Goal: Transaction & Acquisition: Purchase product/service

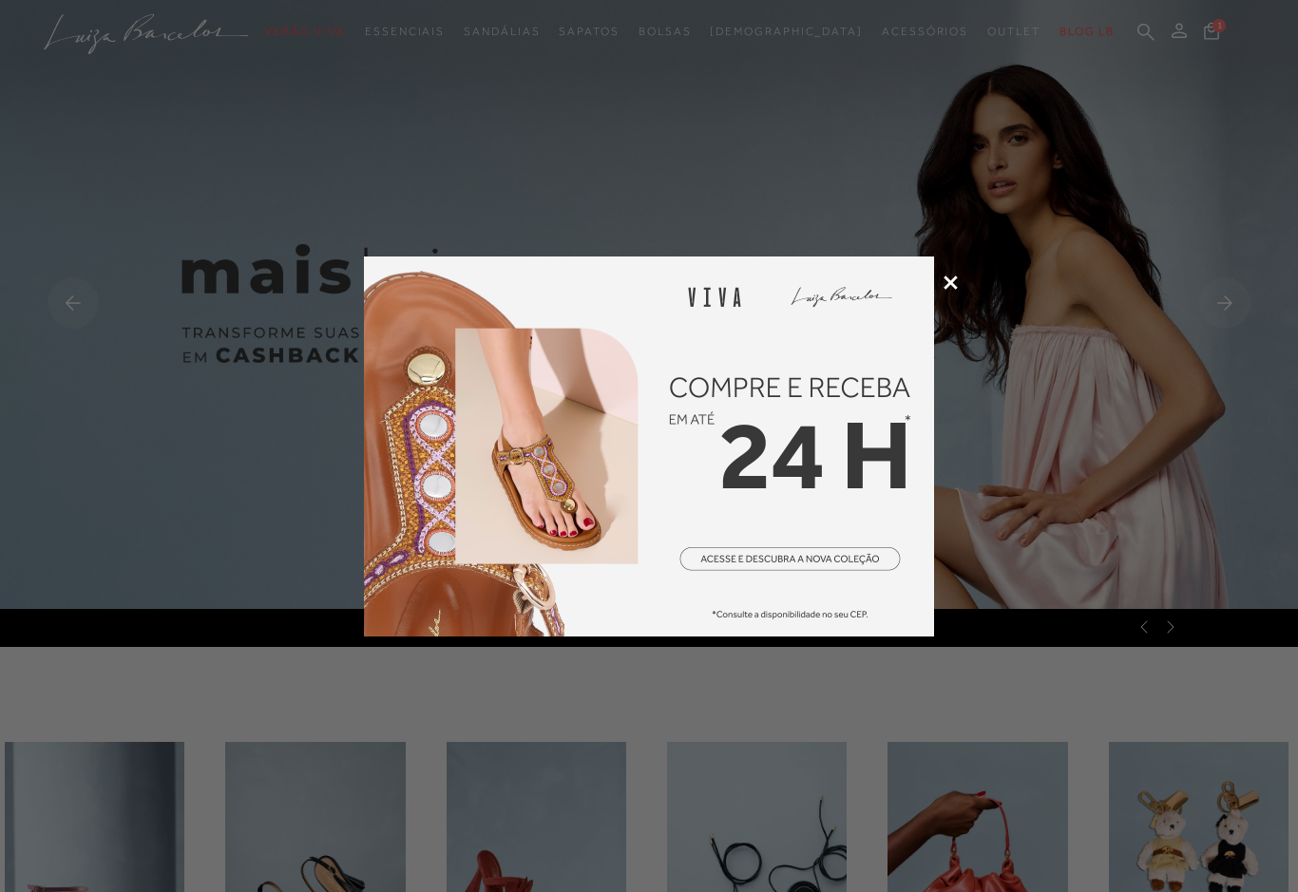
click at [1090, 453] on div at bounding box center [649, 446] width 1298 height 892
click at [930, 294] on img at bounding box center [649, 447] width 570 height 380
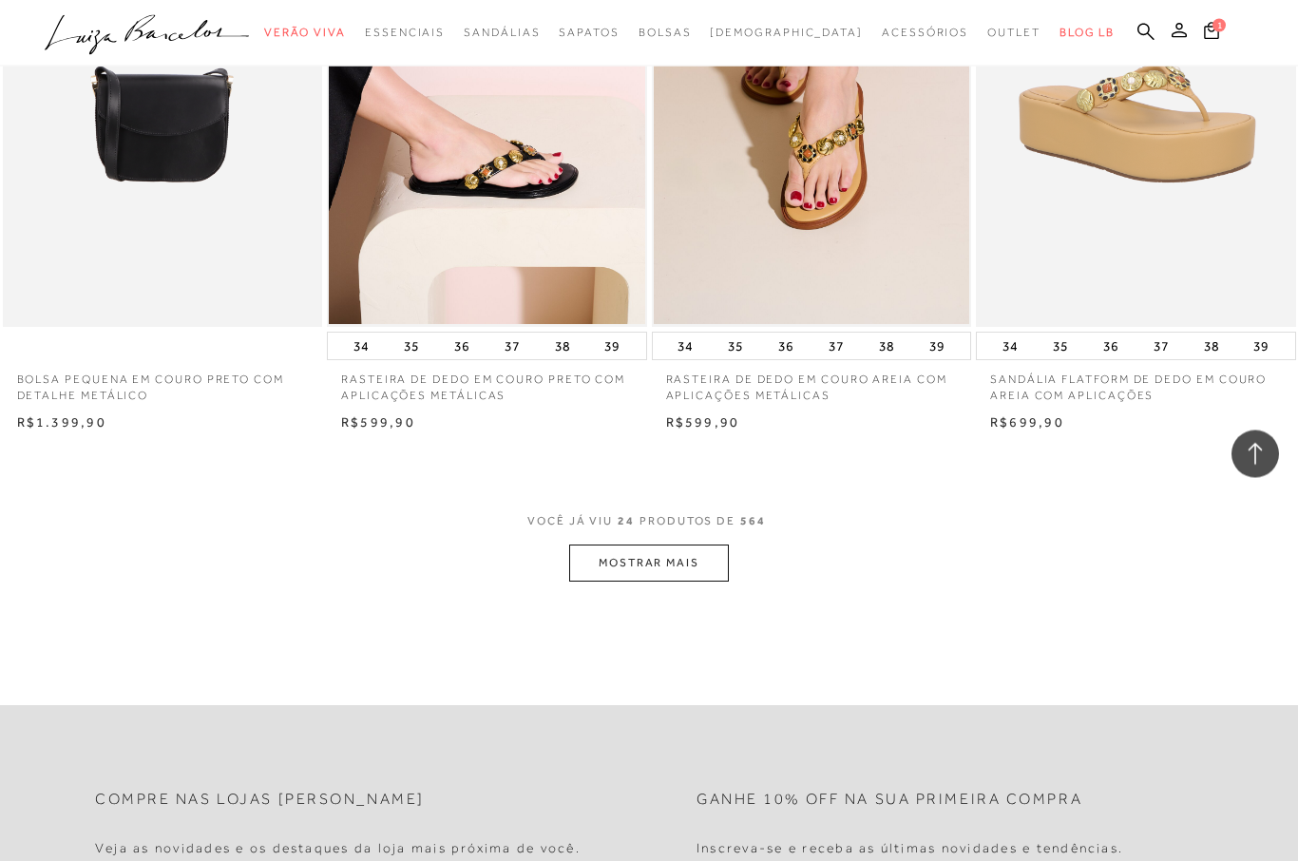
scroll to position [3391, 0]
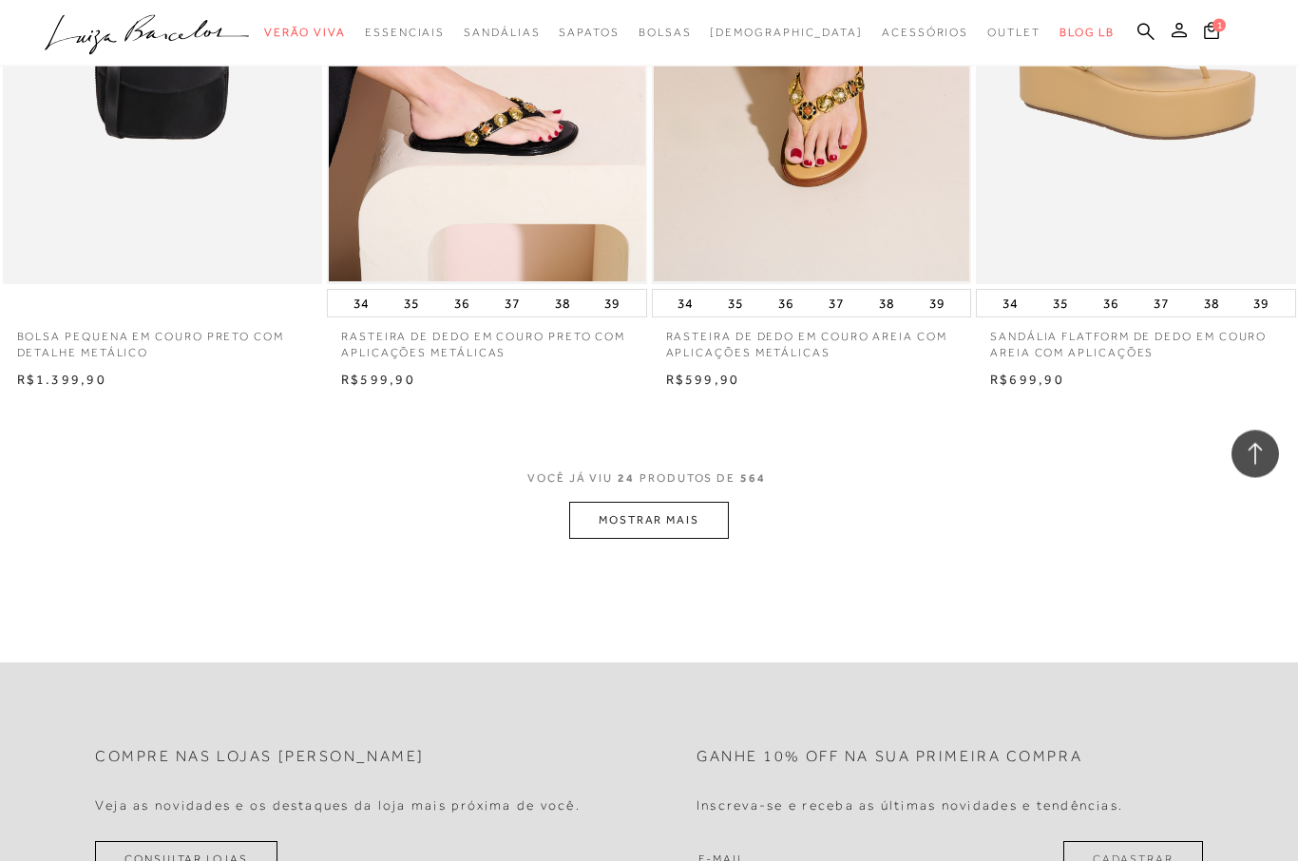
click at [674, 505] on button "MOSTRAR MAIS" at bounding box center [649, 521] width 160 height 37
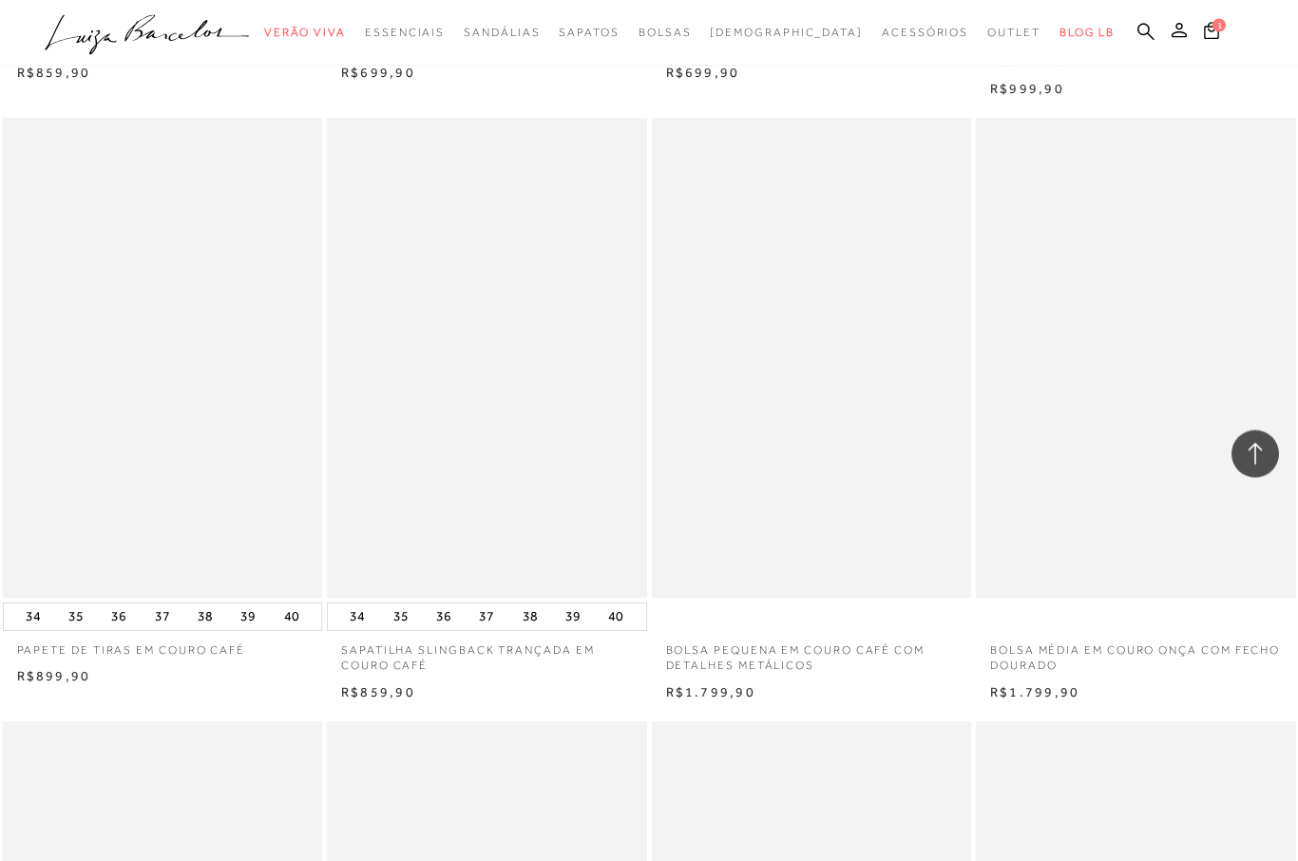
scroll to position [6128, 0]
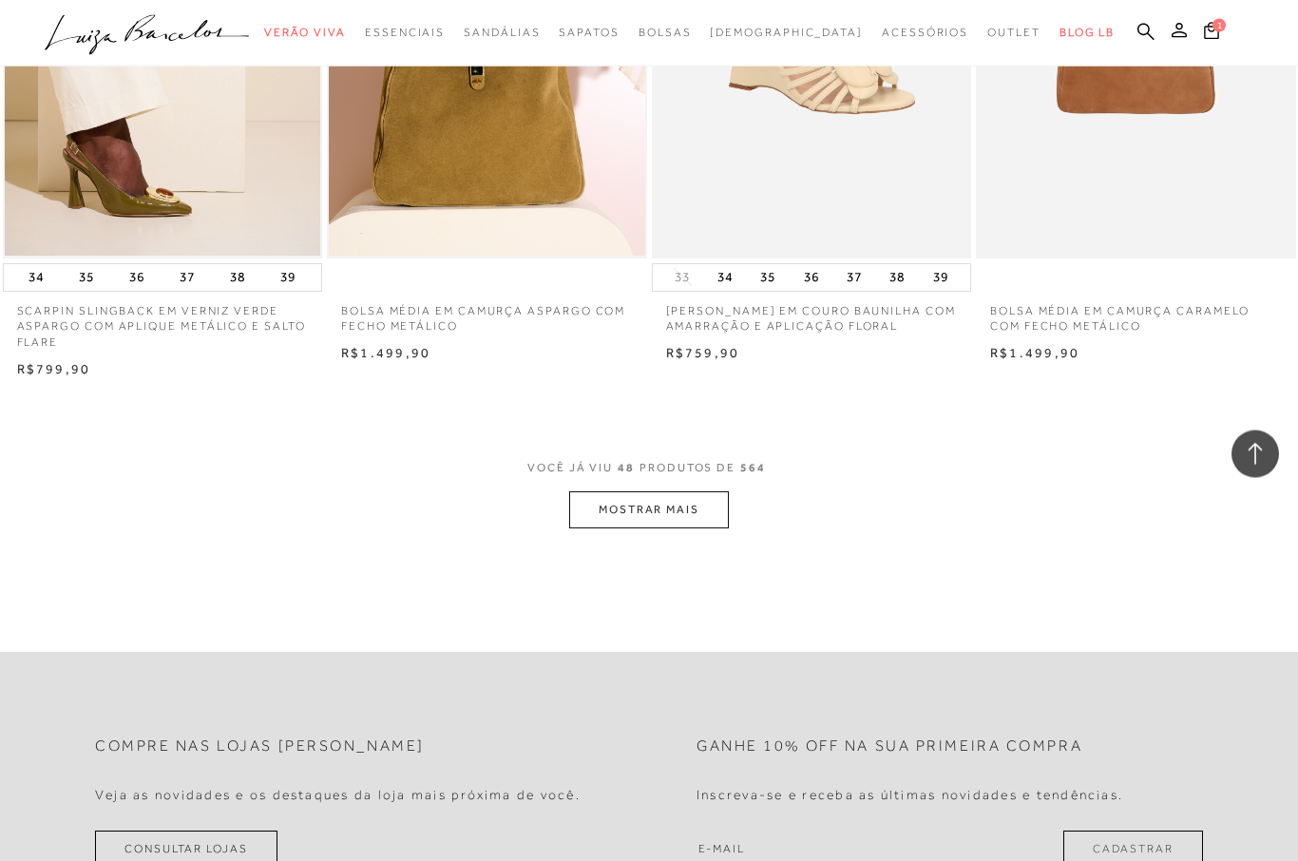
click at [643, 492] on button "MOSTRAR MAIS" at bounding box center [649, 510] width 160 height 37
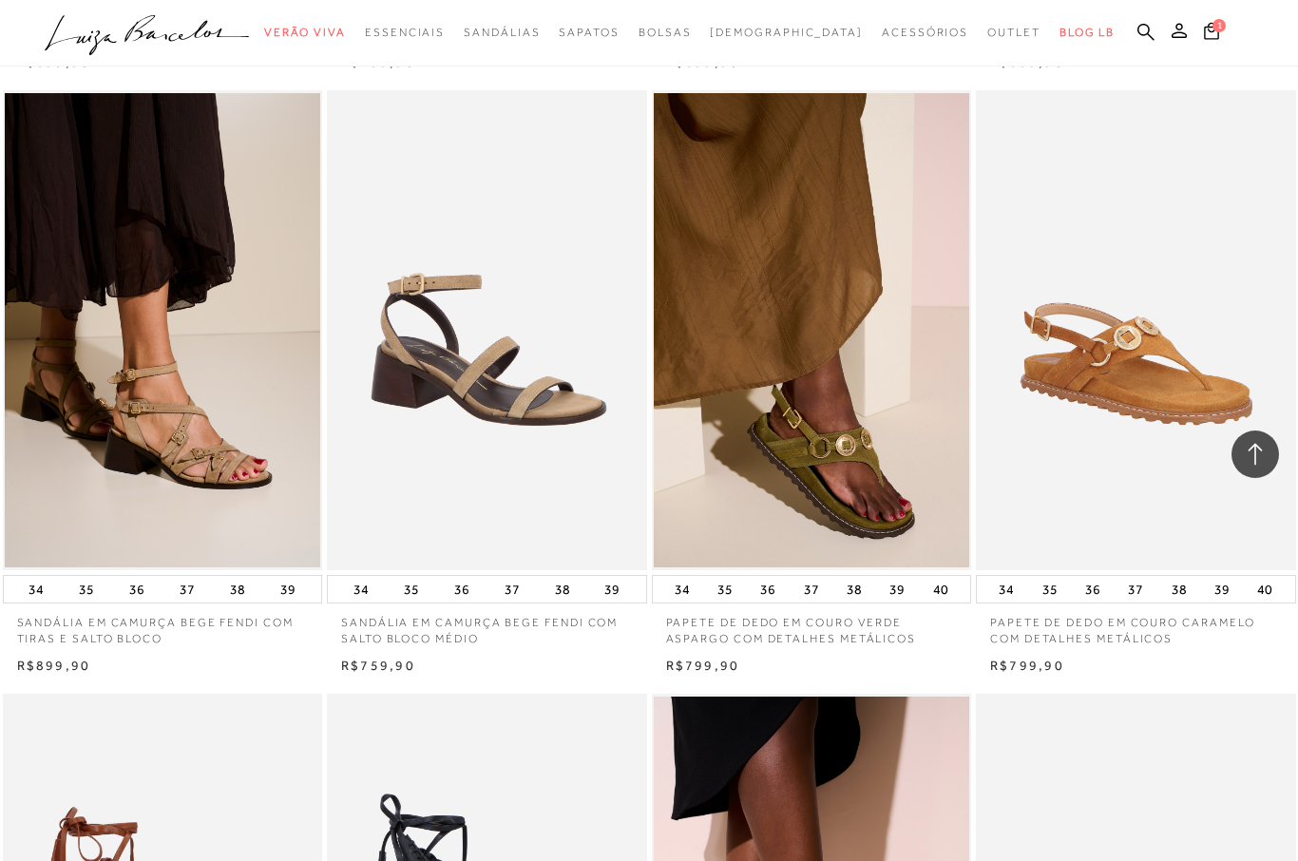
scroll to position [7987, 0]
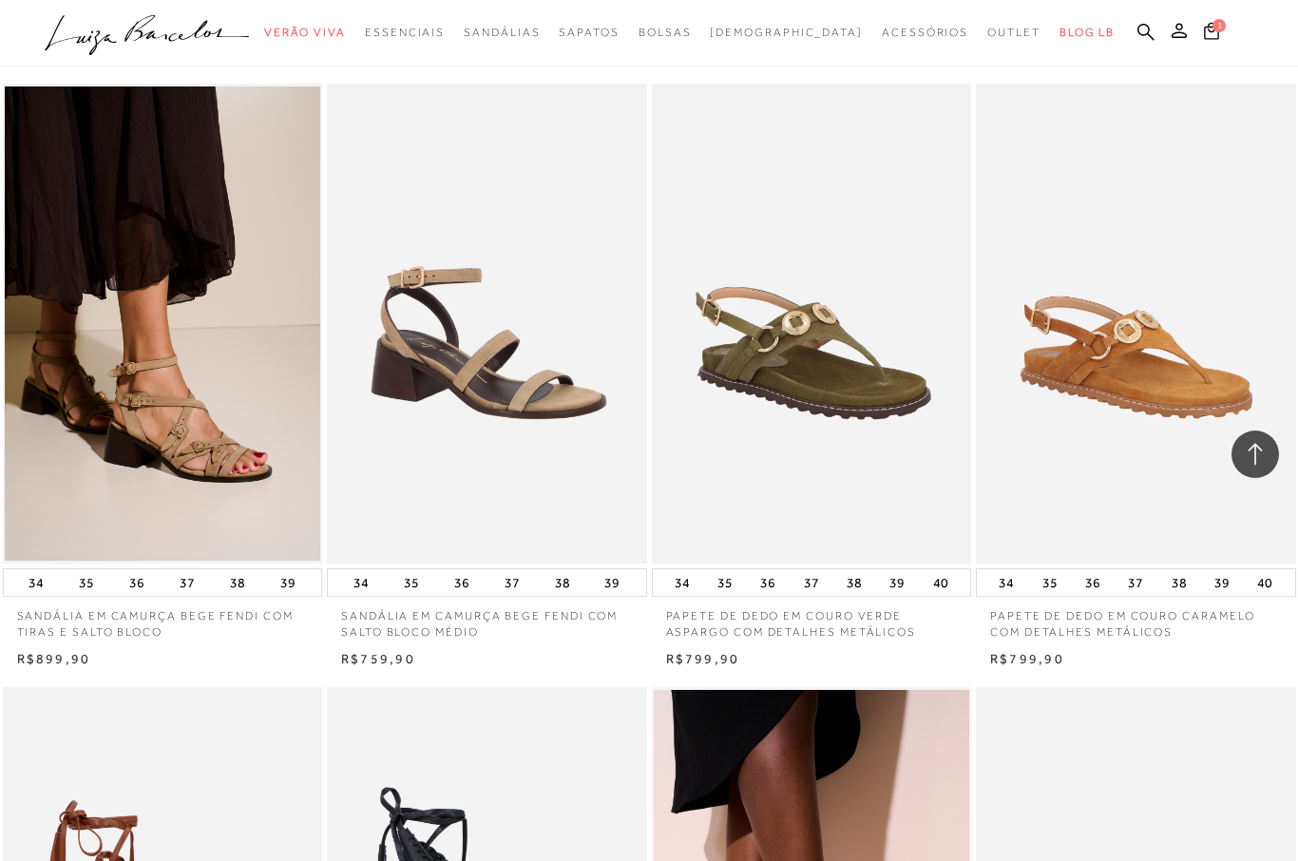
click at [846, 417] on img at bounding box center [813, 324] width 318 height 480
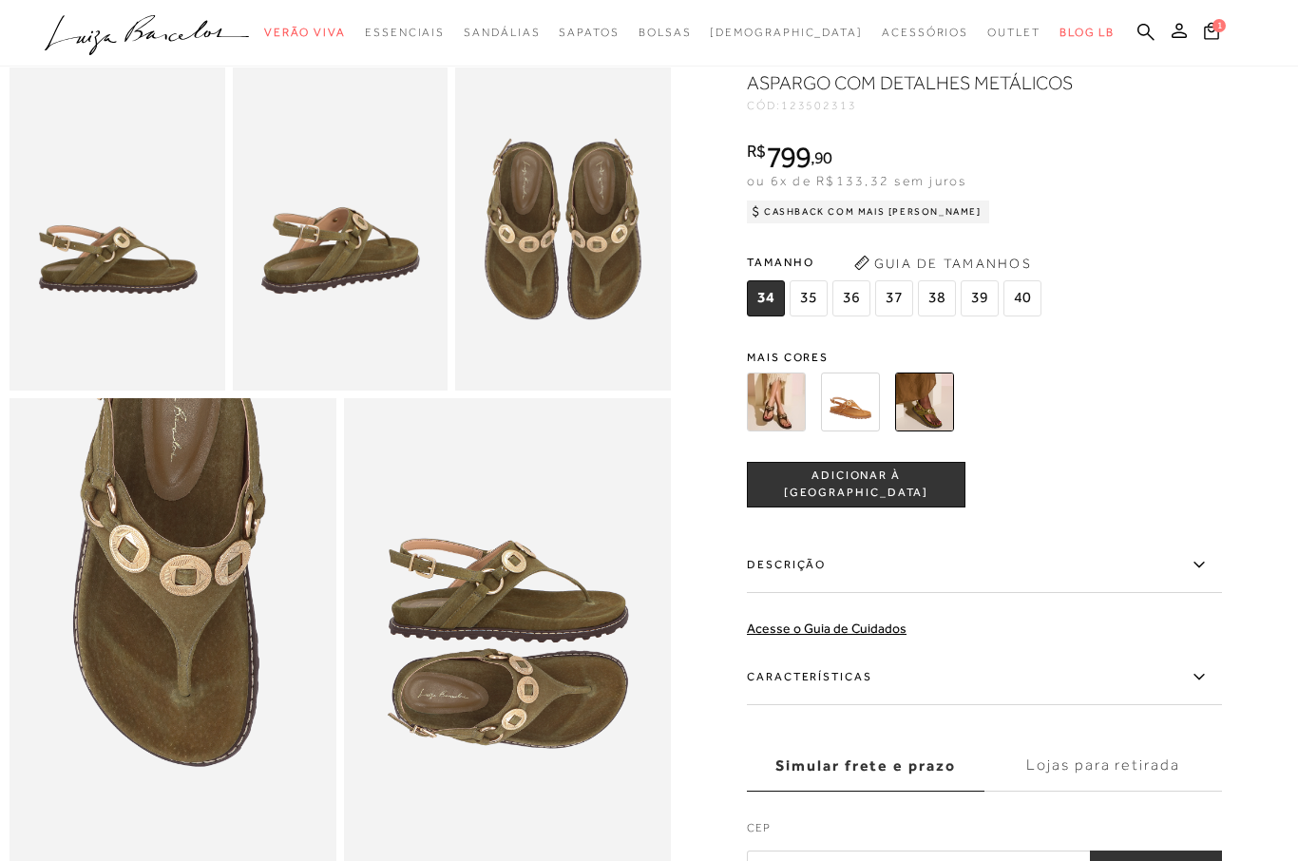
scroll to position [563, 0]
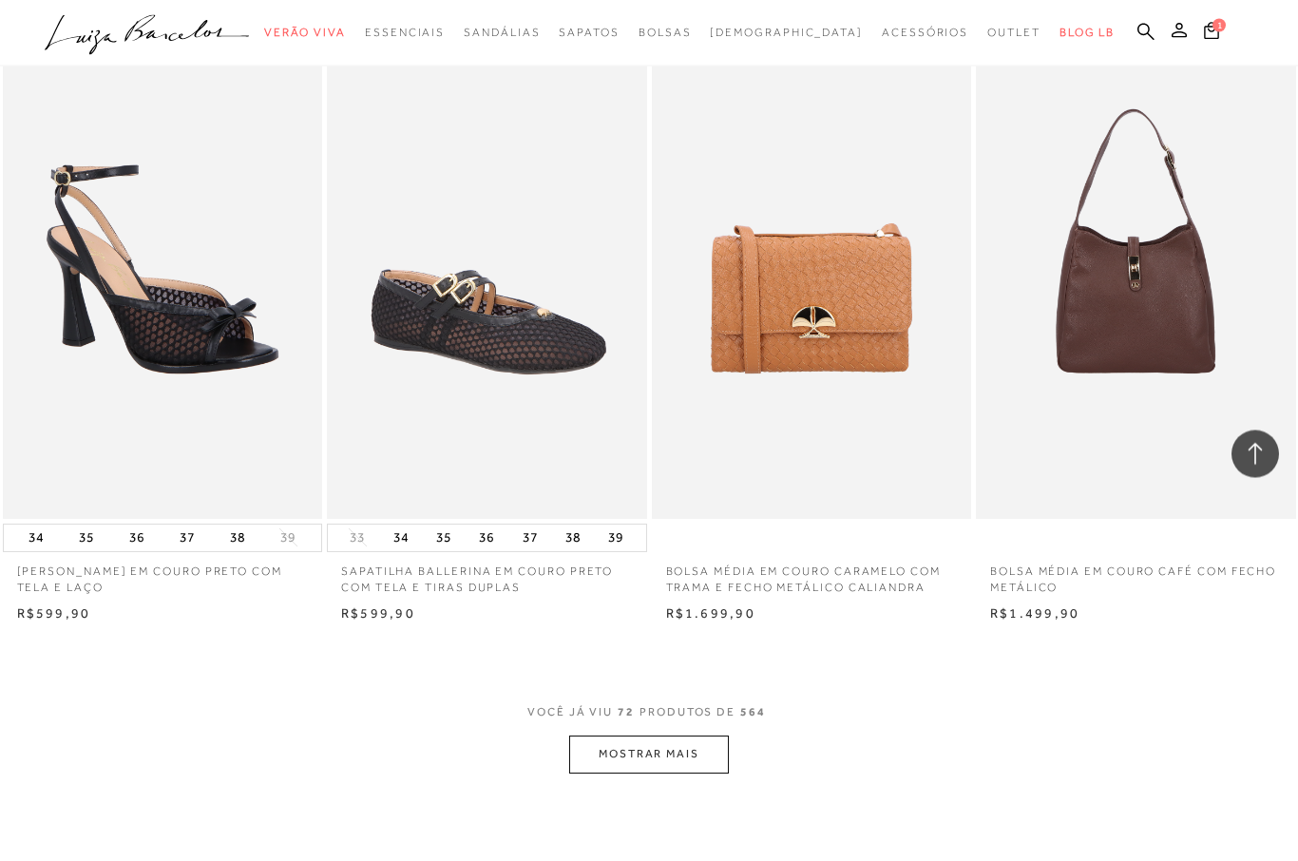
scroll to position [10461, 0]
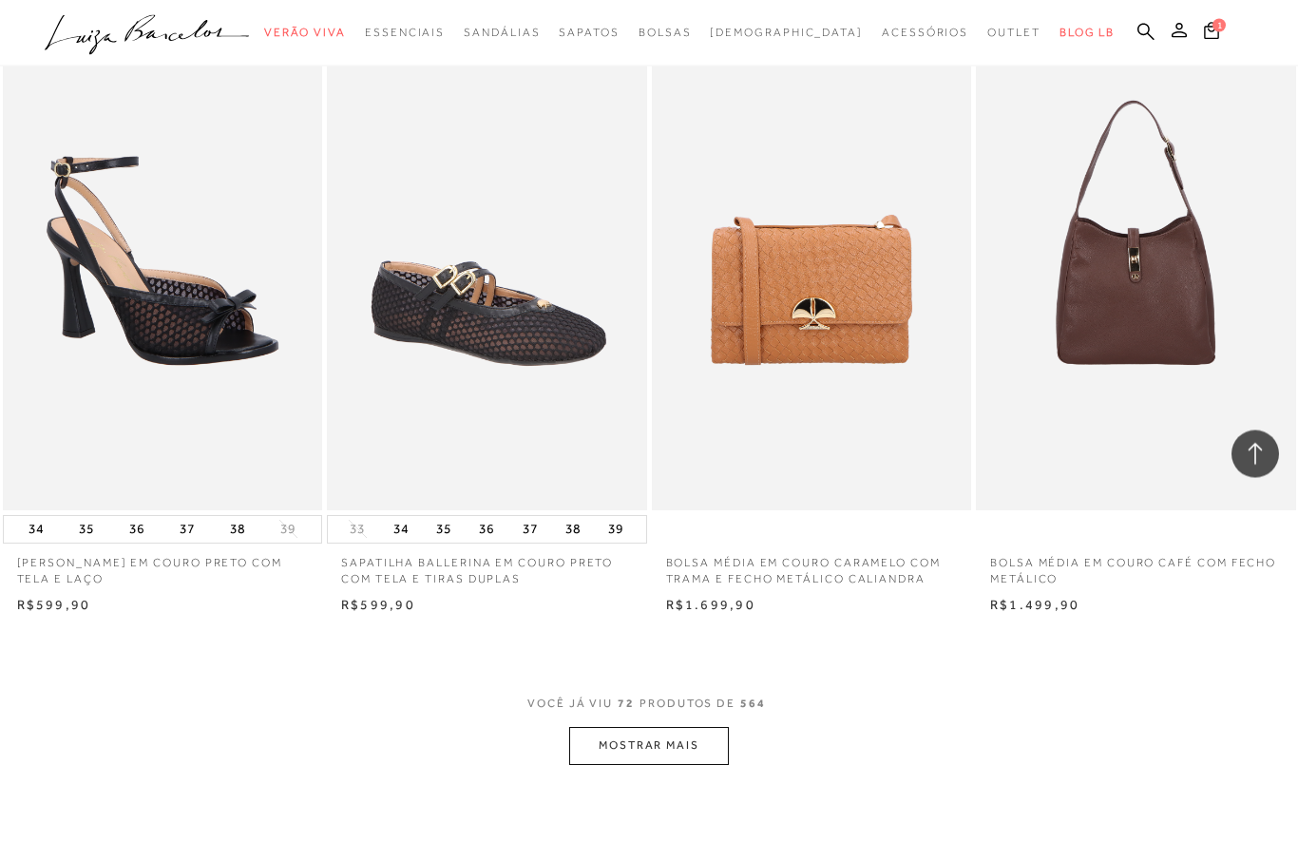
click at [670, 728] on button "MOSTRAR MAIS" at bounding box center [649, 746] width 160 height 37
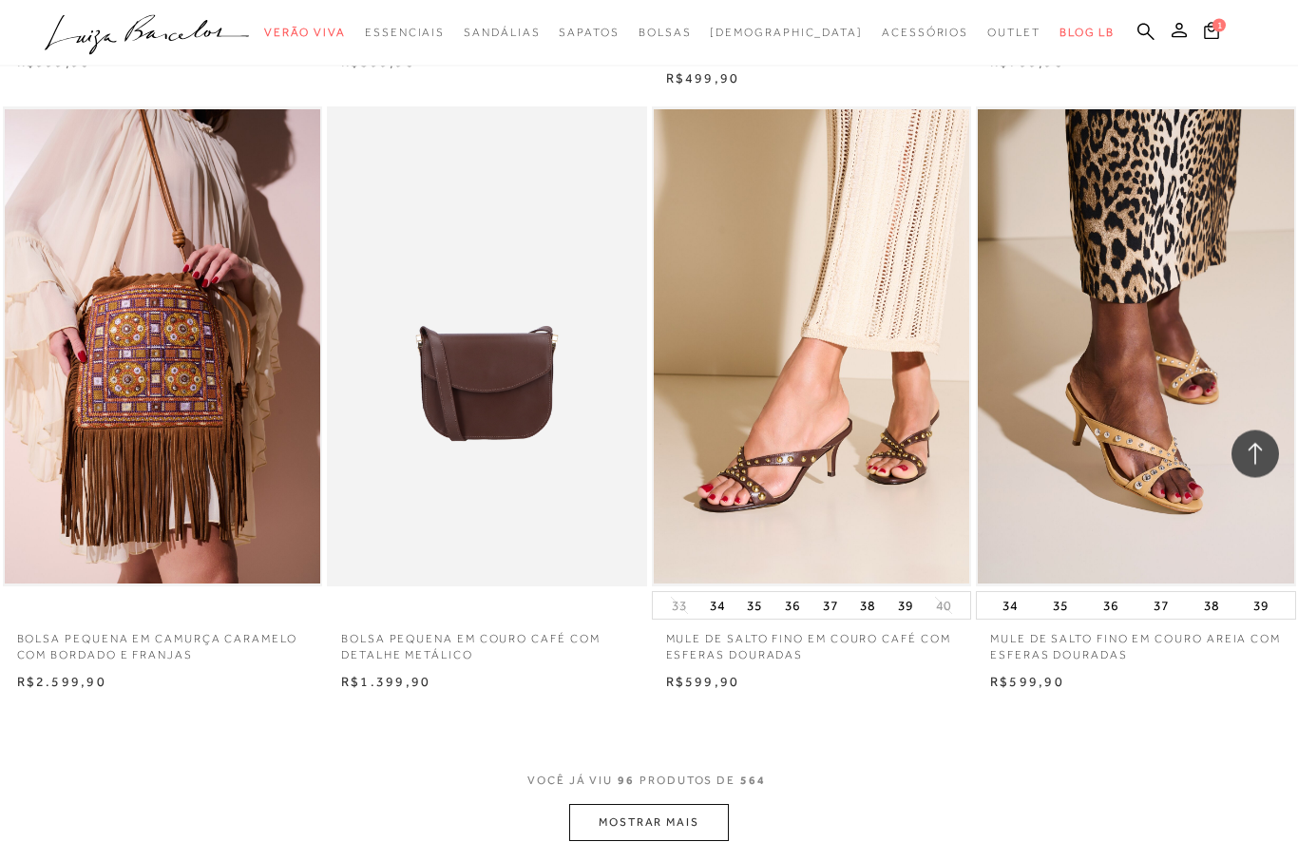
scroll to position [14316, 0]
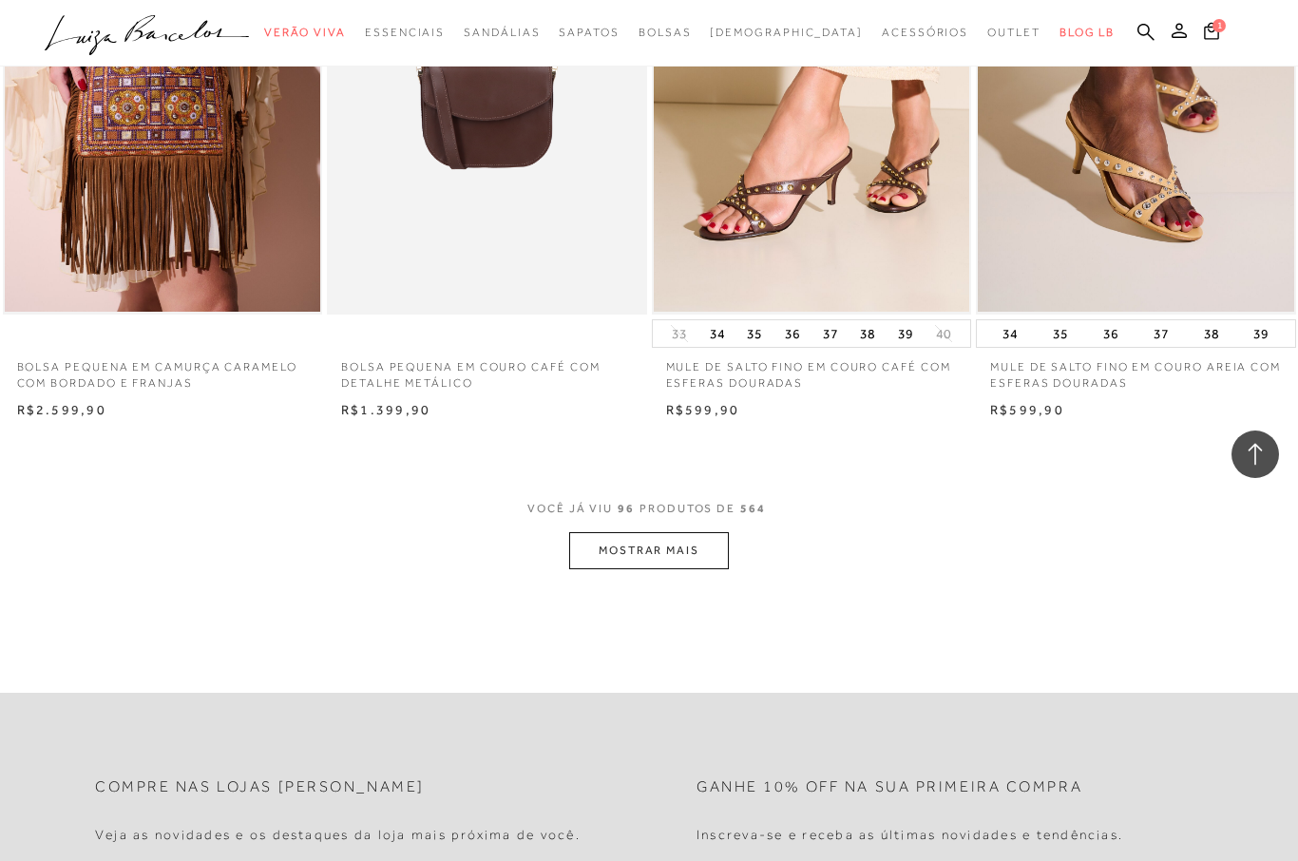
click at [656, 532] on button "MOSTRAR MAIS" at bounding box center [649, 550] width 160 height 37
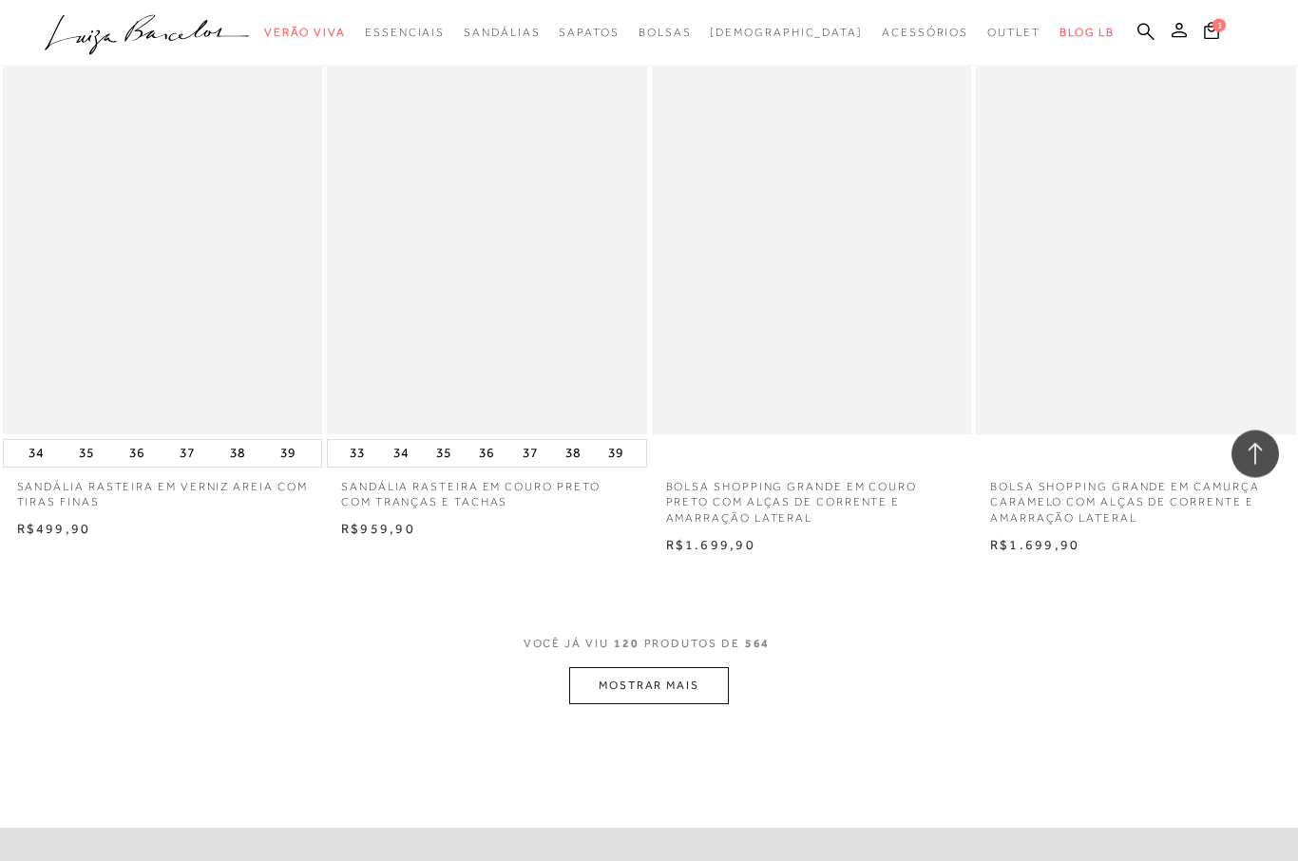
scroll to position [17817, 0]
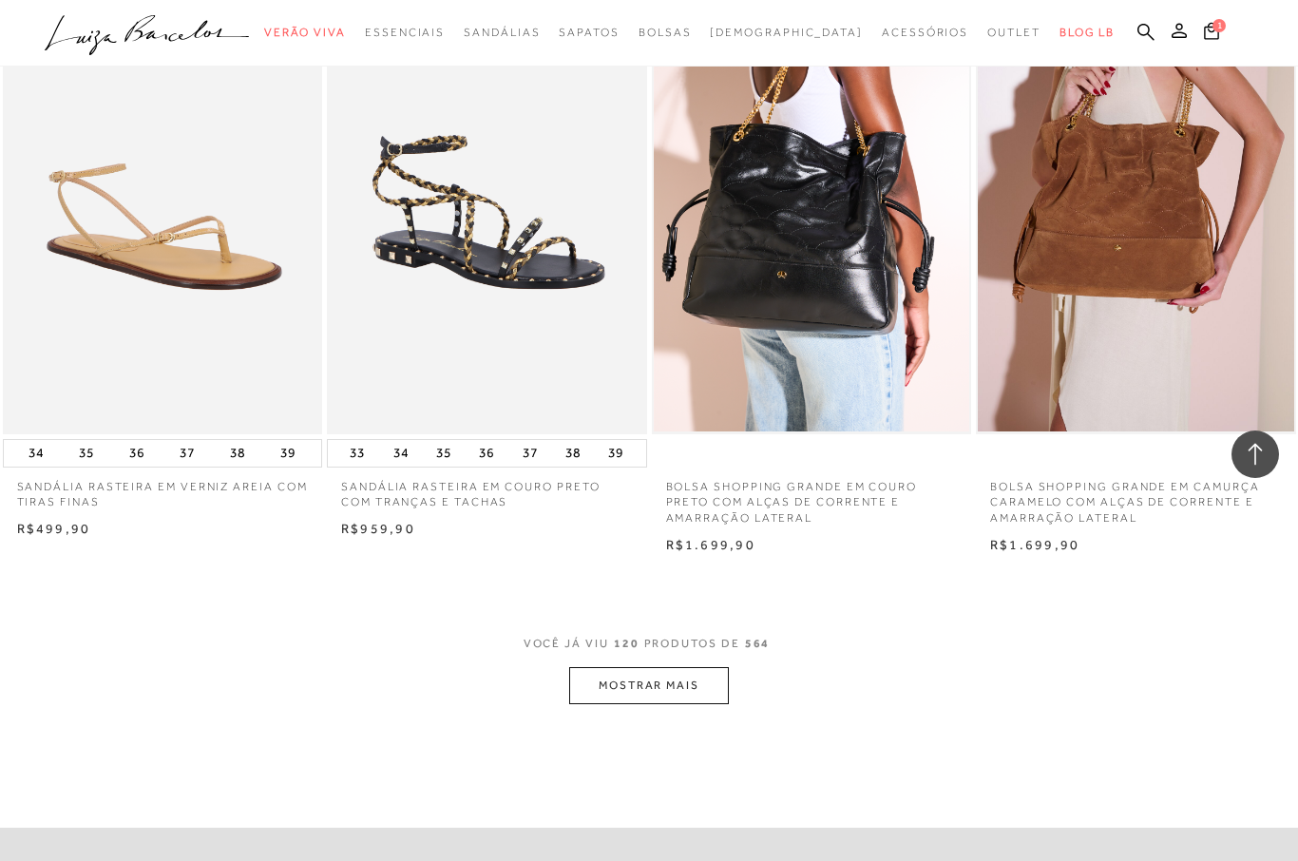
click at [657, 667] on button "MOSTRAR MAIS" at bounding box center [649, 685] width 160 height 37
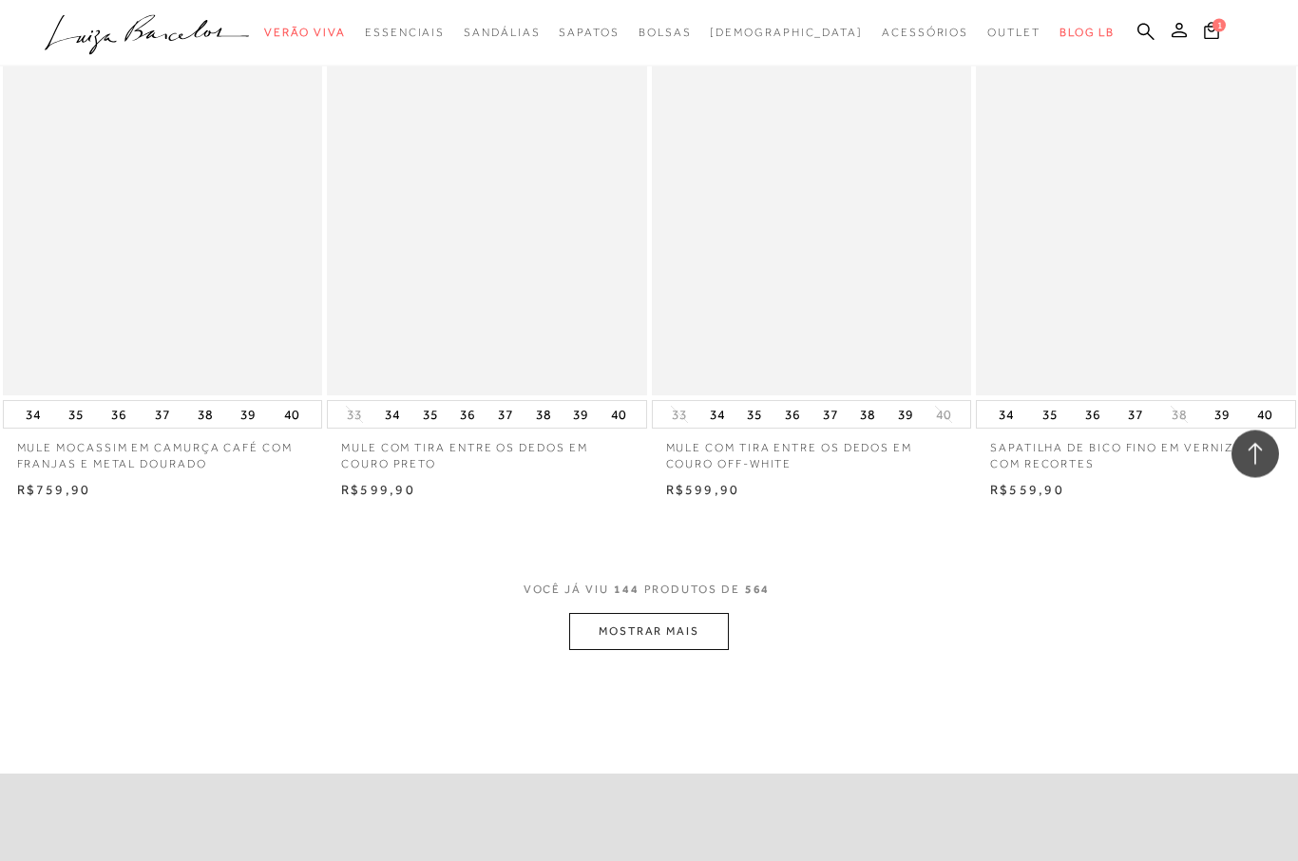
scroll to position [21507, 0]
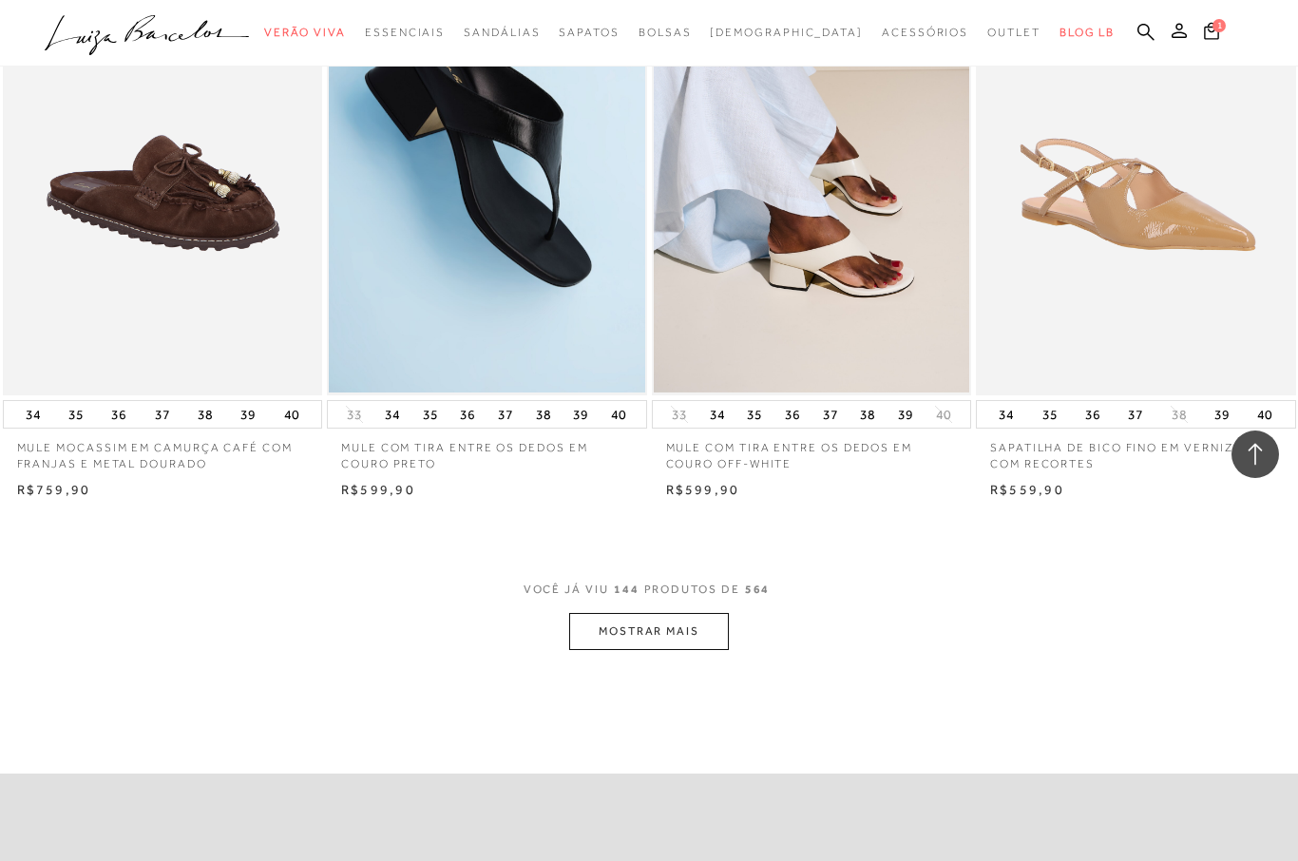
click at [670, 613] on button "MOSTRAR MAIS" at bounding box center [649, 631] width 160 height 37
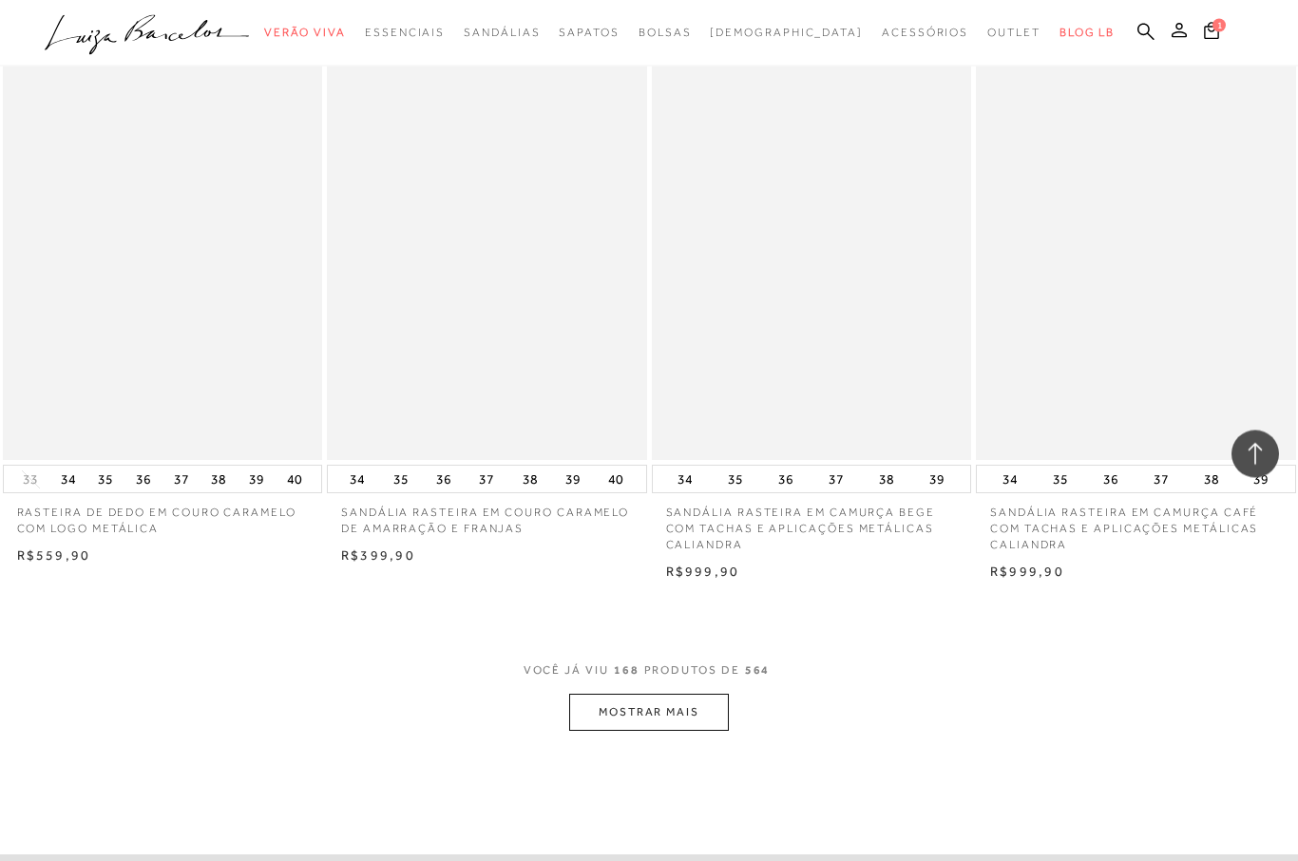
scroll to position [25061, 0]
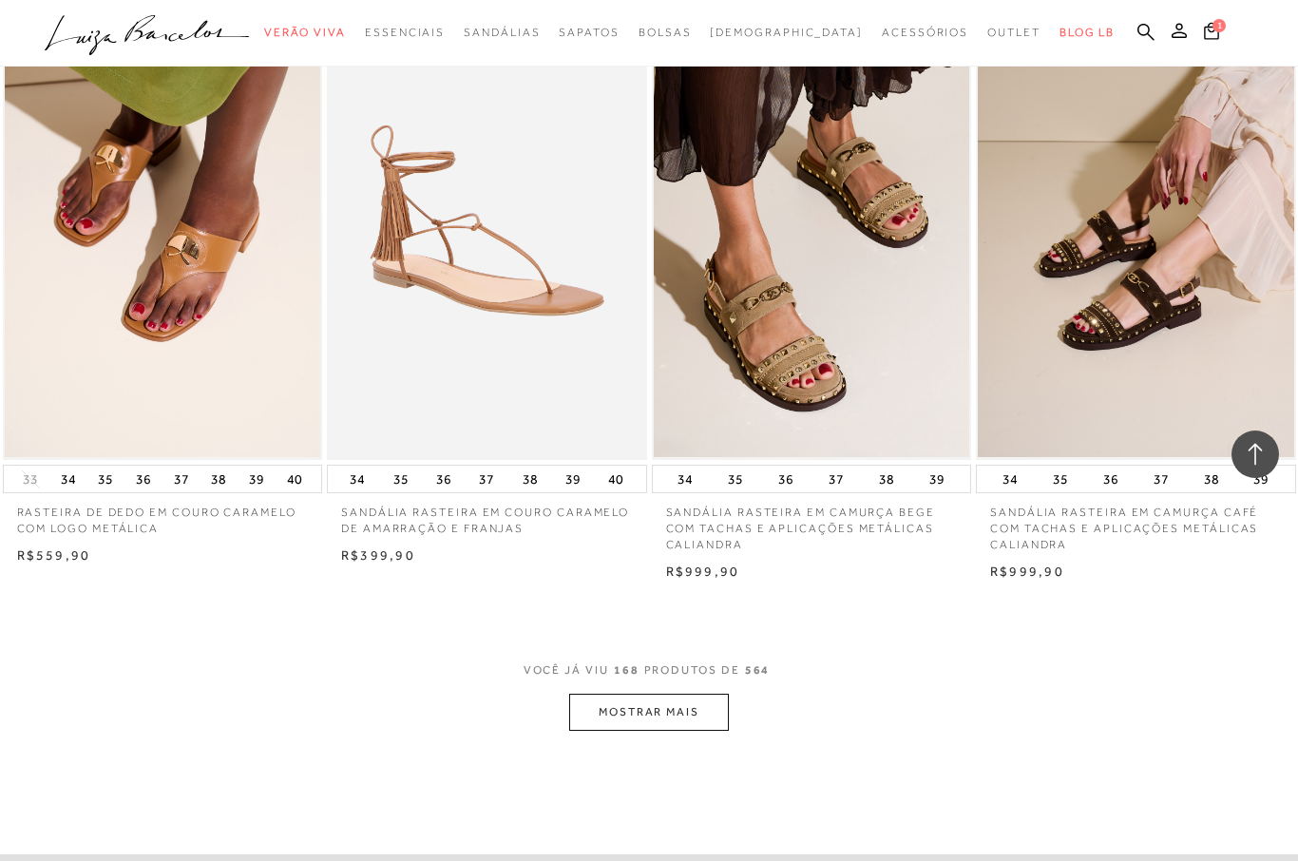
click at [638, 694] on button "MOSTRAR MAIS" at bounding box center [649, 712] width 160 height 37
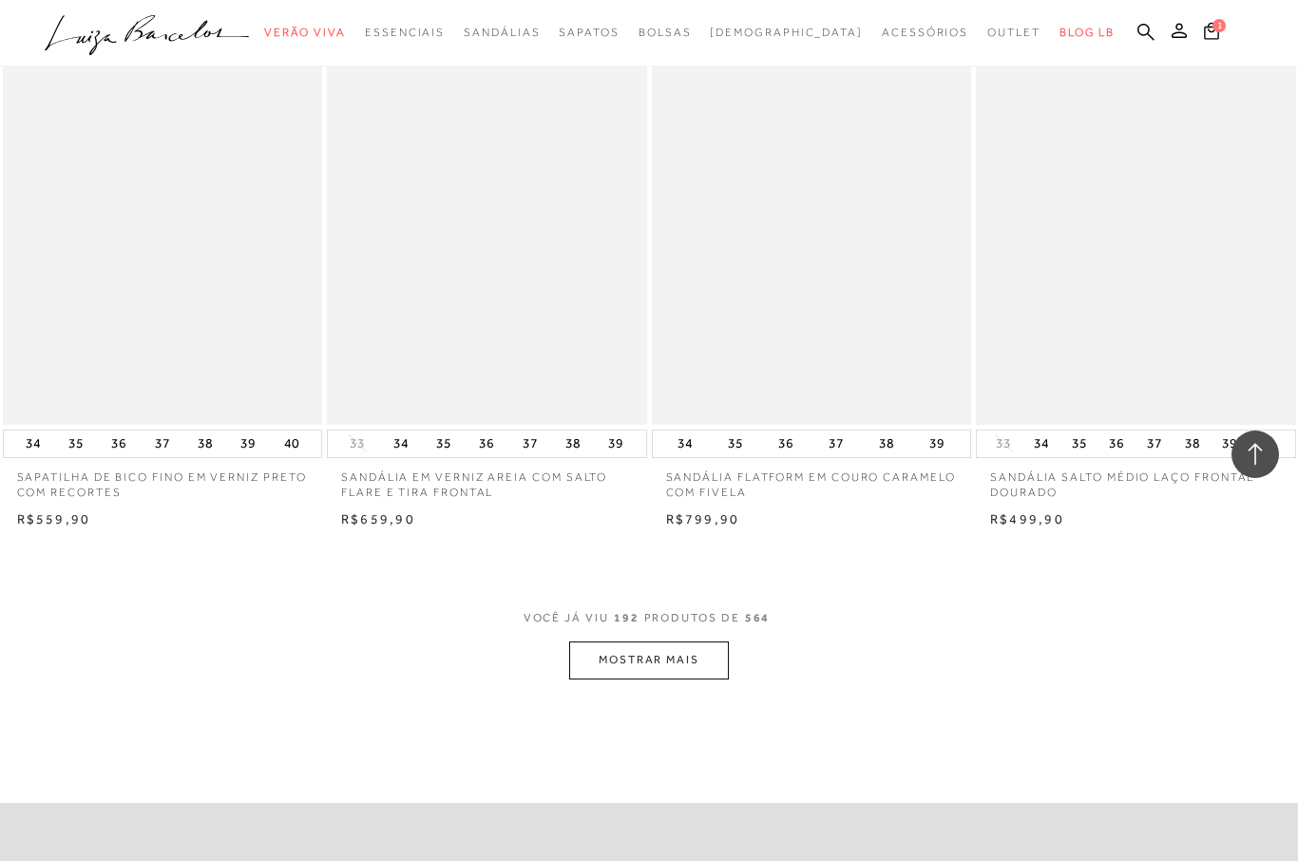
scroll to position [28748, 0]
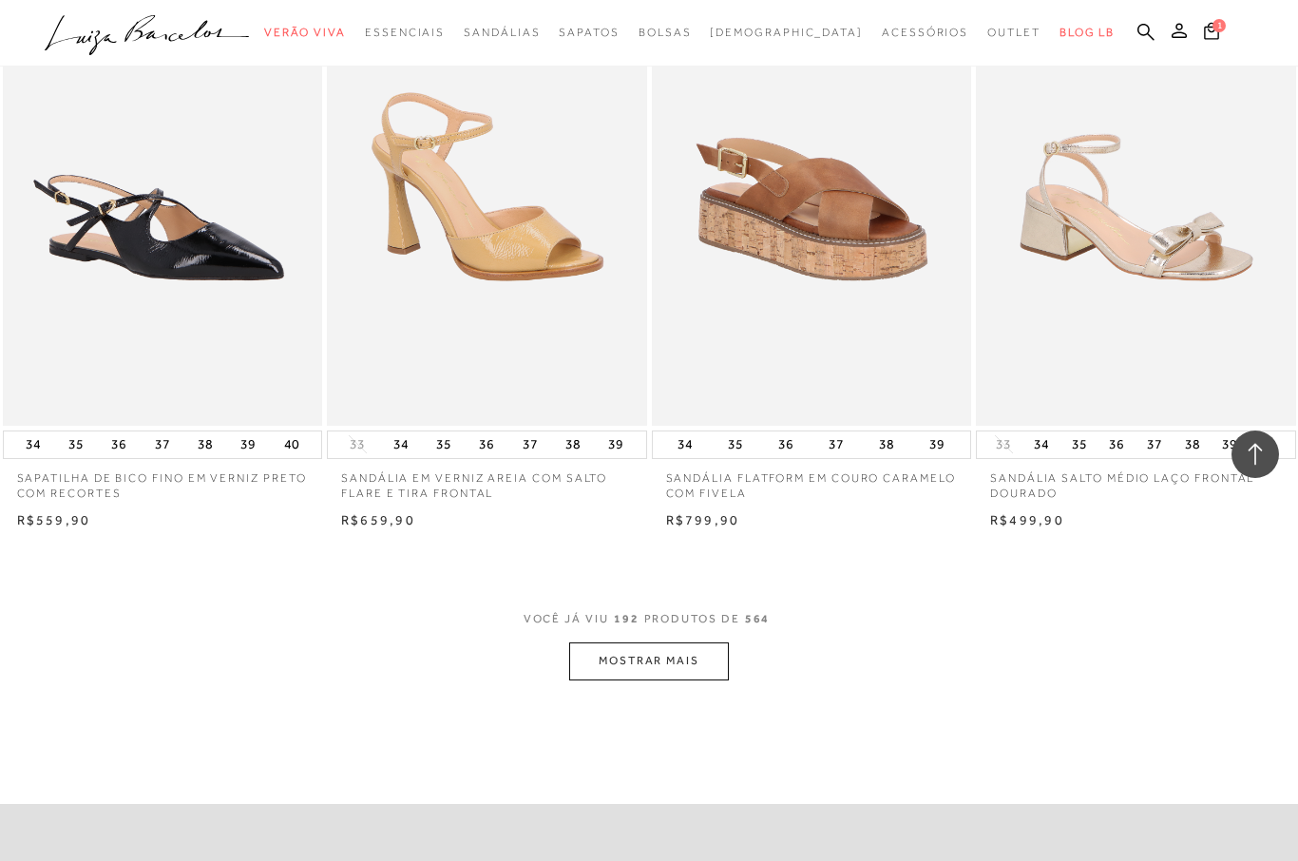
click at [645, 642] on button "MOSTRAR MAIS" at bounding box center [649, 660] width 160 height 37
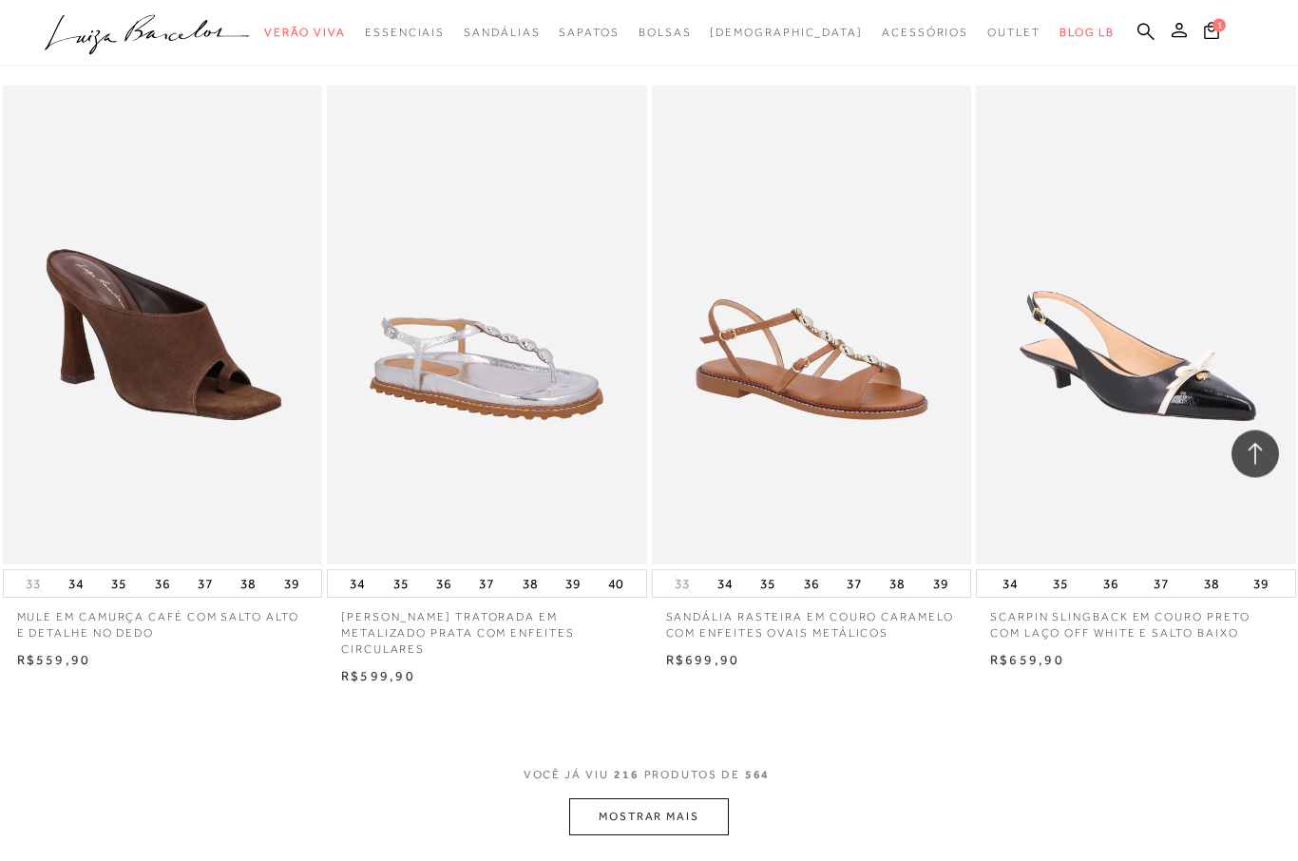
scroll to position [32528, 0]
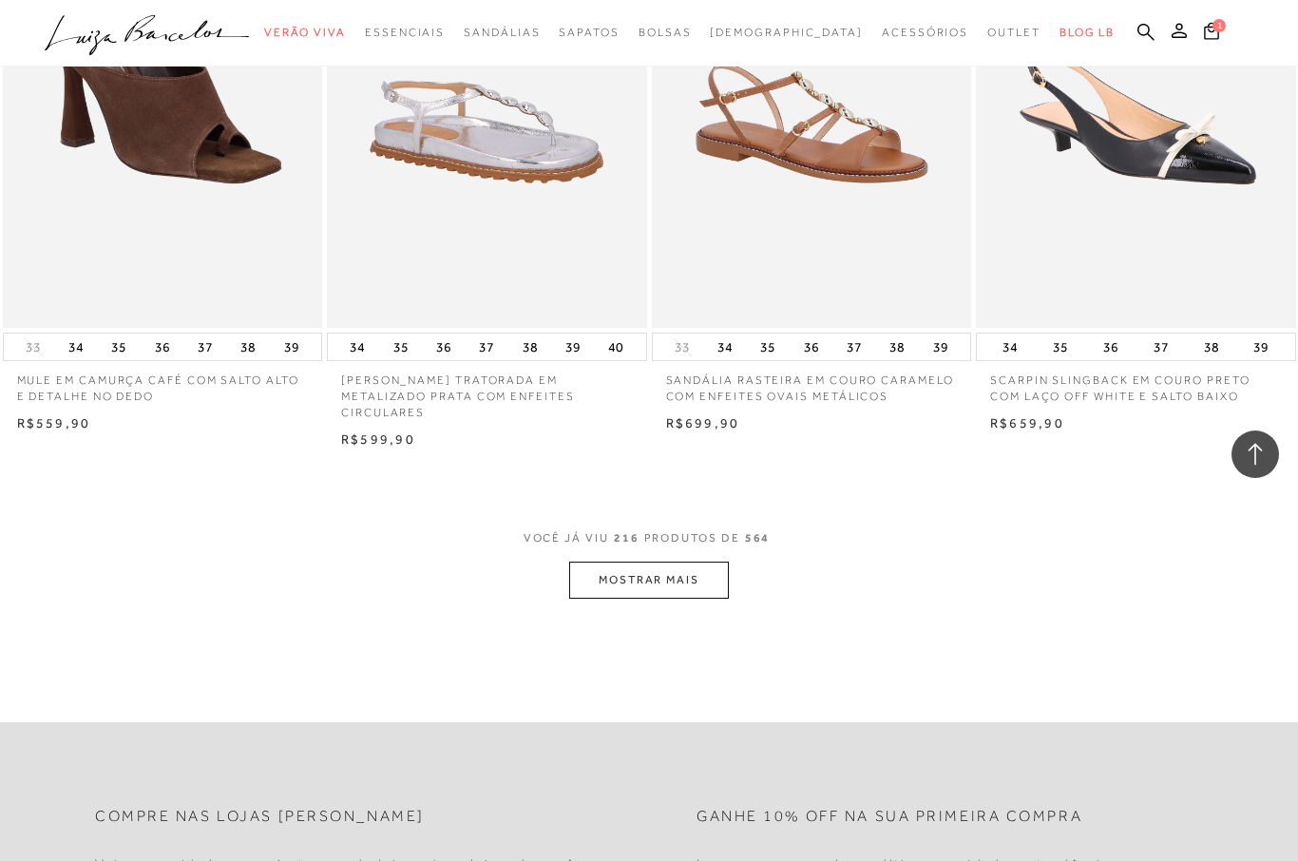
click at [636, 562] on button "MOSTRAR MAIS" at bounding box center [649, 580] width 160 height 37
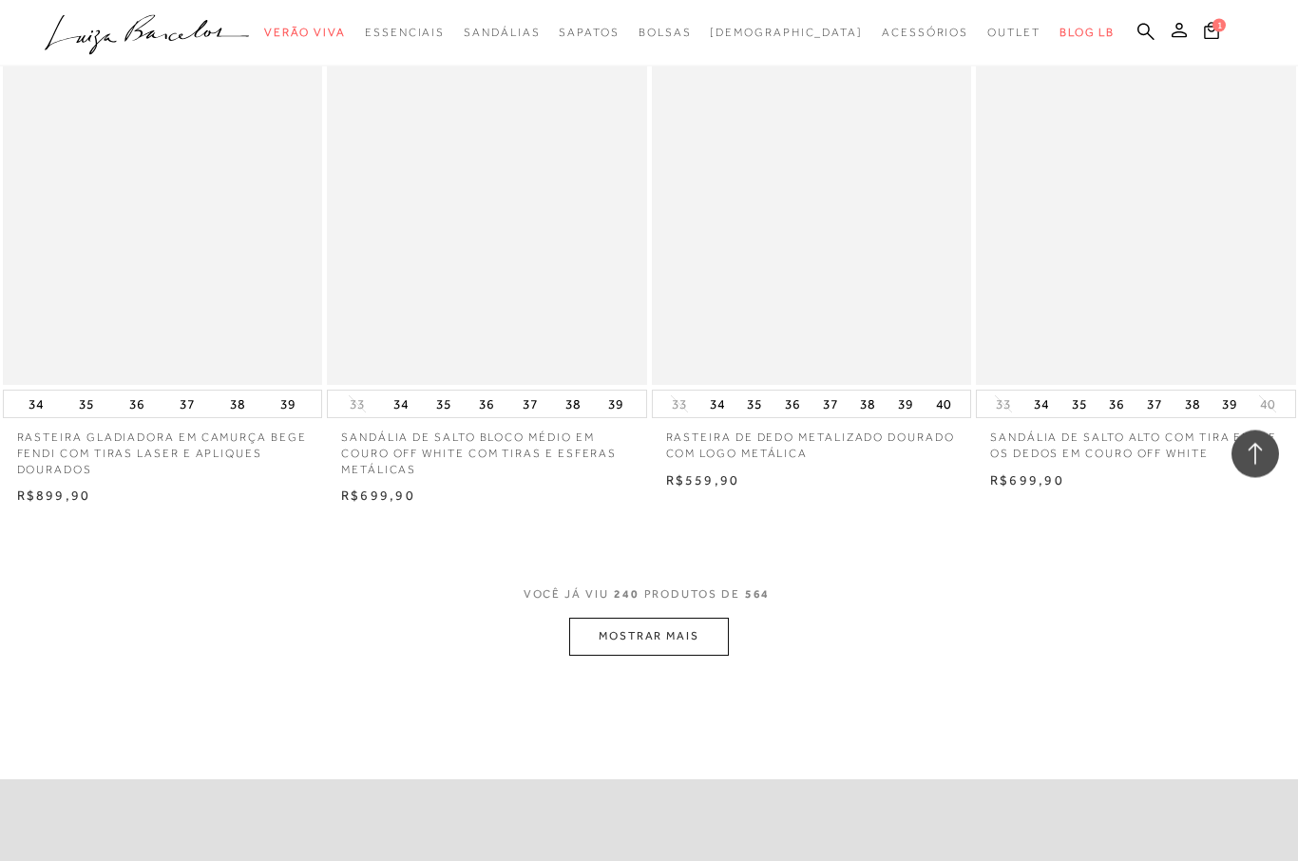
scroll to position [36143, 0]
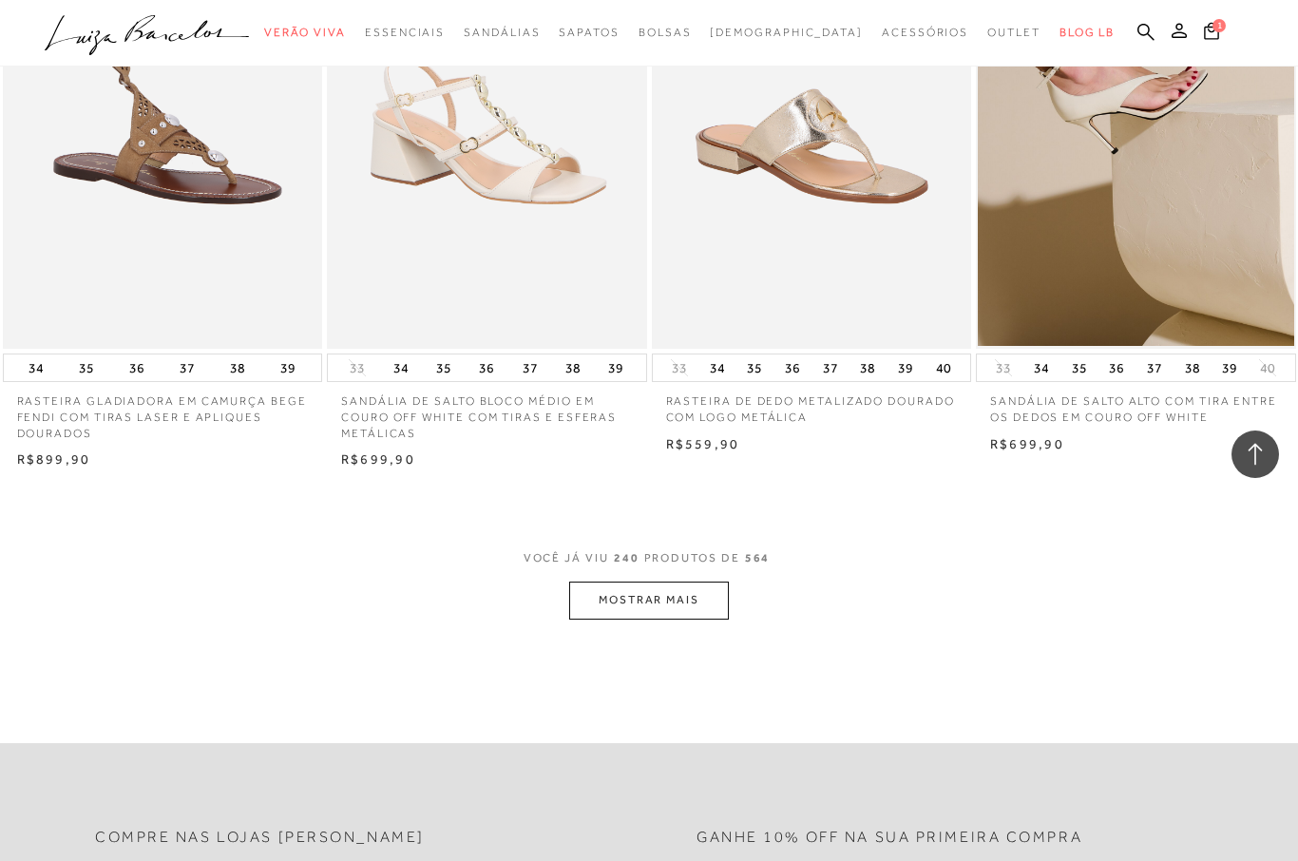
click at [652, 581] on button "MOSTRAR MAIS" at bounding box center [649, 599] width 160 height 37
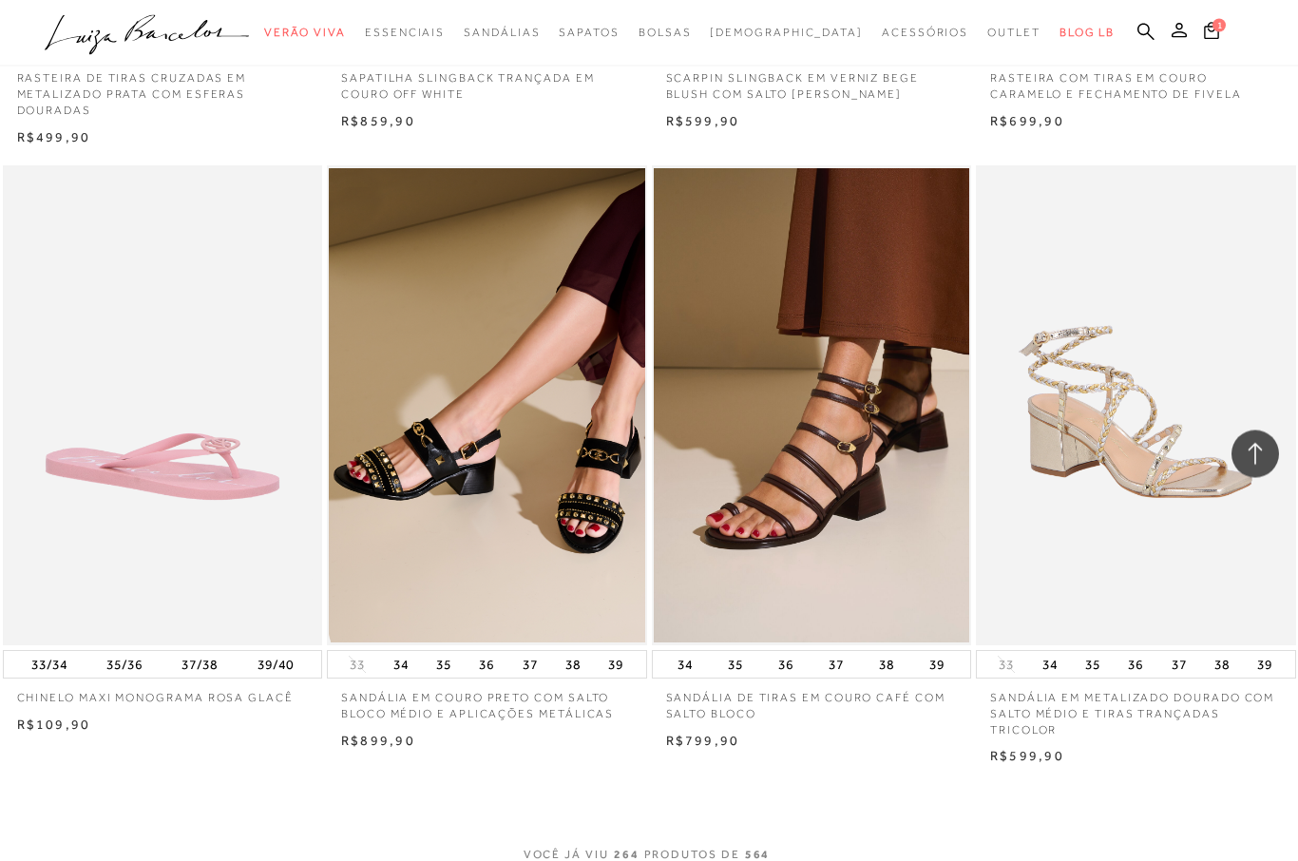
scroll to position [39514, 0]
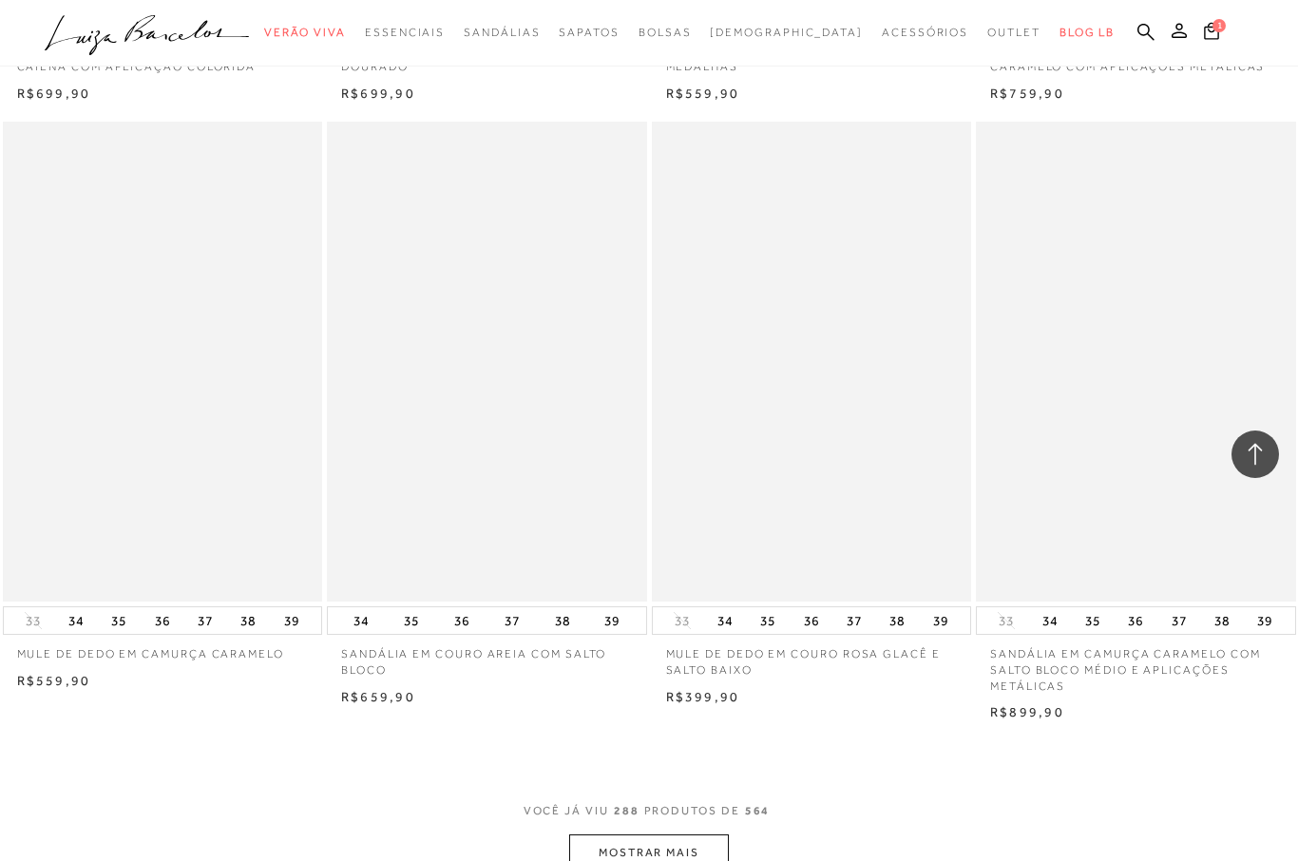
scroll to position [43291, 0]
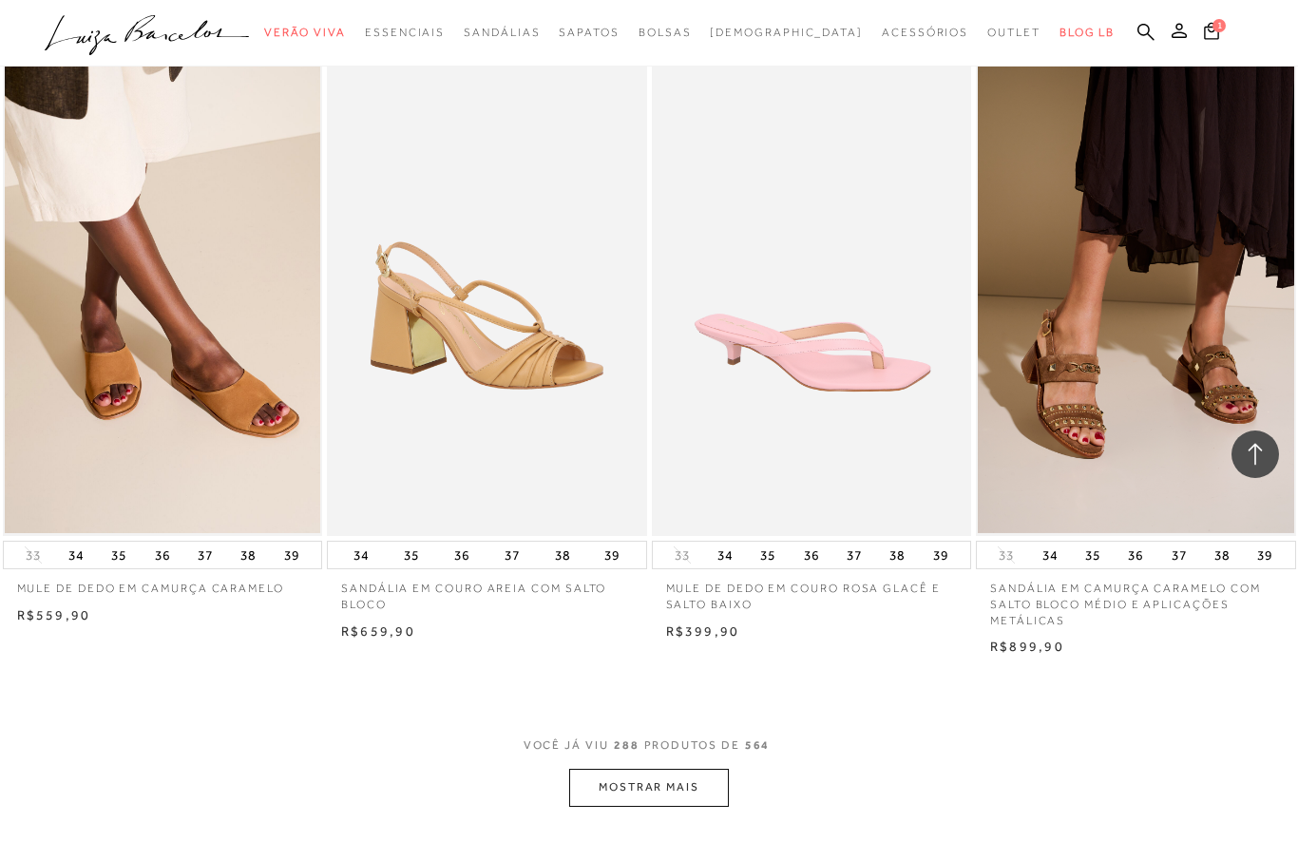
click at [652, 769] on button "MOSTRAR MAIS" at bounding box center [649, 787] width 160 height 37
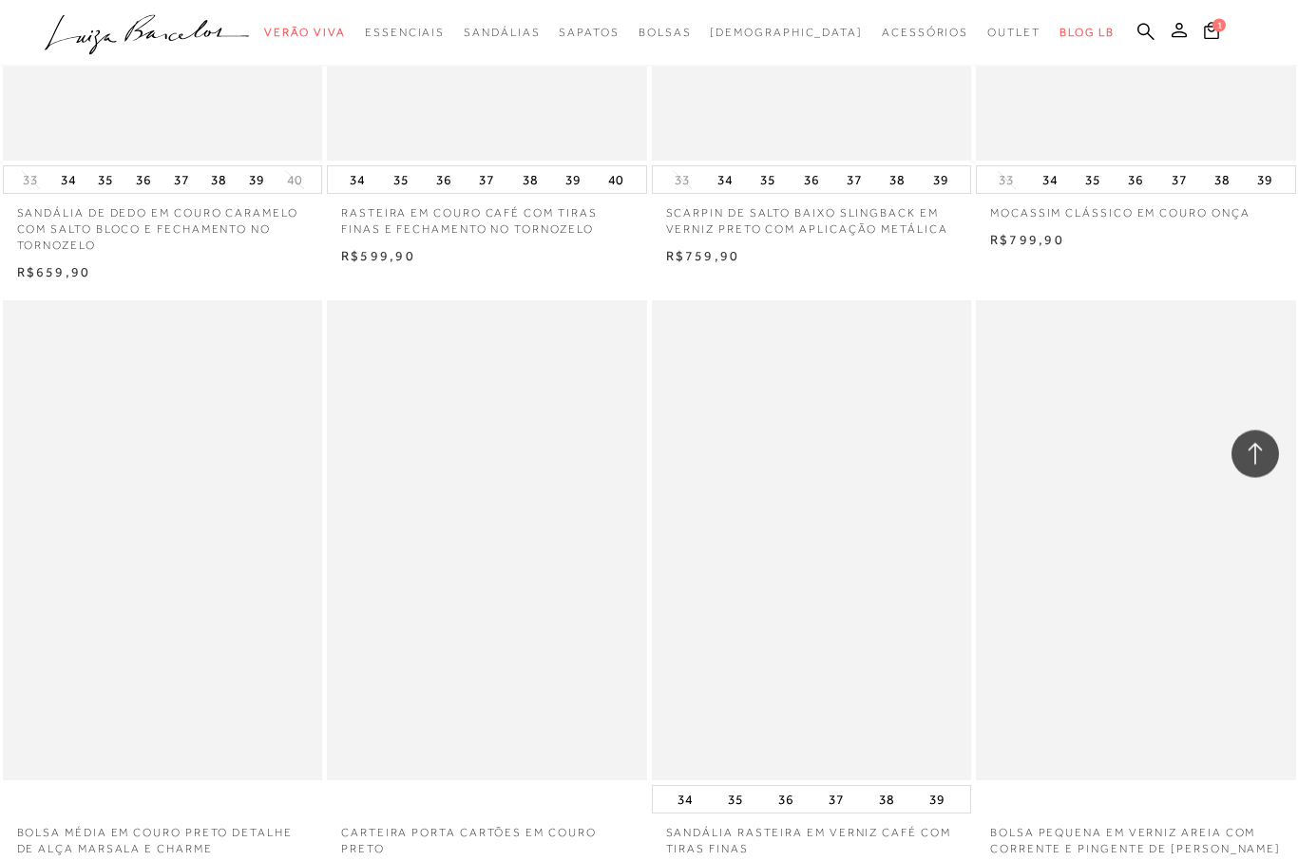
scroll to position [46111, 0]
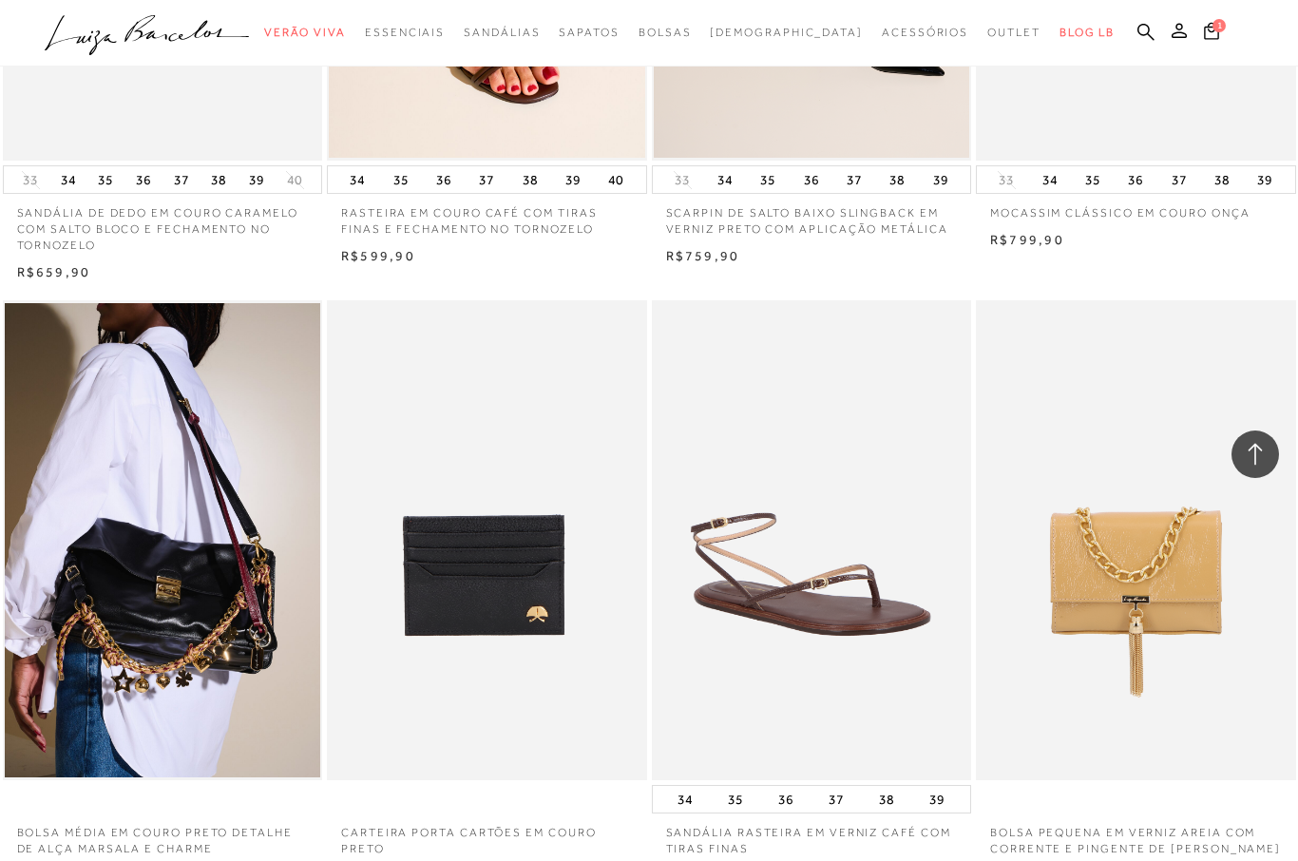
click at [200, 813] on p "BOLSA MÉDIA EM COURO PRETO DETALHE DE ALÇA MARSALA E CHARME" at bounding box center [163, 835] width 320 height 44
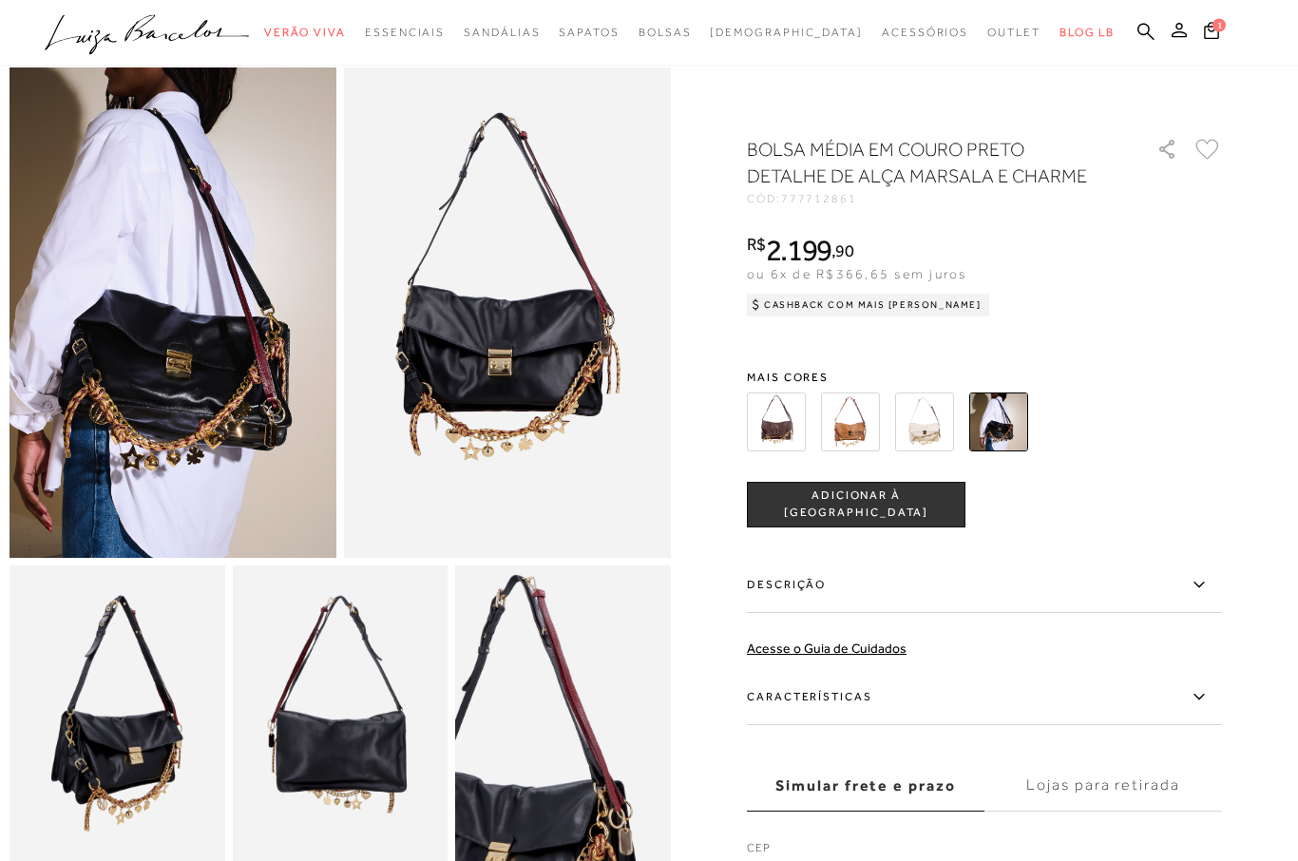
scroll to position [67, 0]
click at [768, 417] on img at bounding box center [776, 421] width 59 height 59
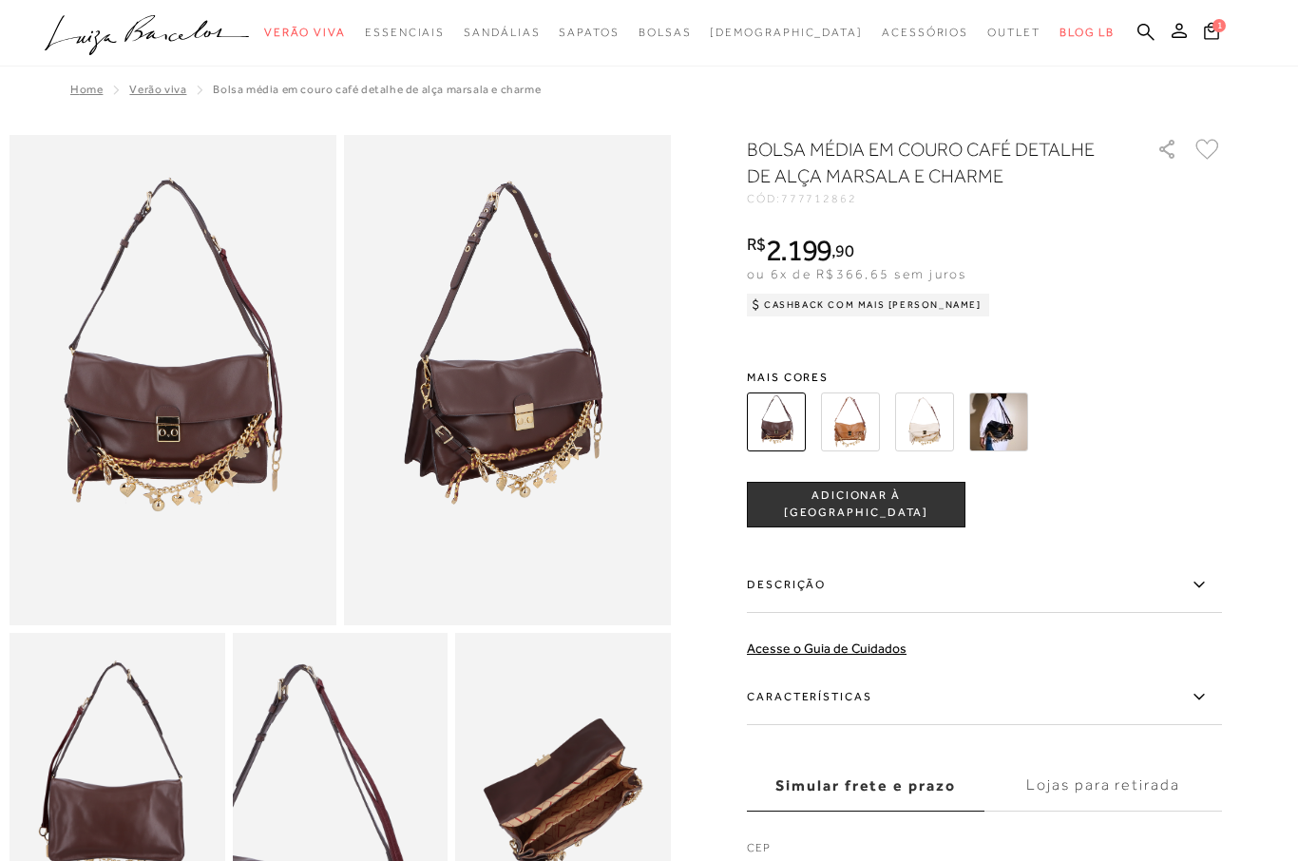
click at [837, 434] on img at bounding box center [850, 421] width 59 height 59
click at [861, 426] on img at bounding box center [850, 421] width 59 height 59
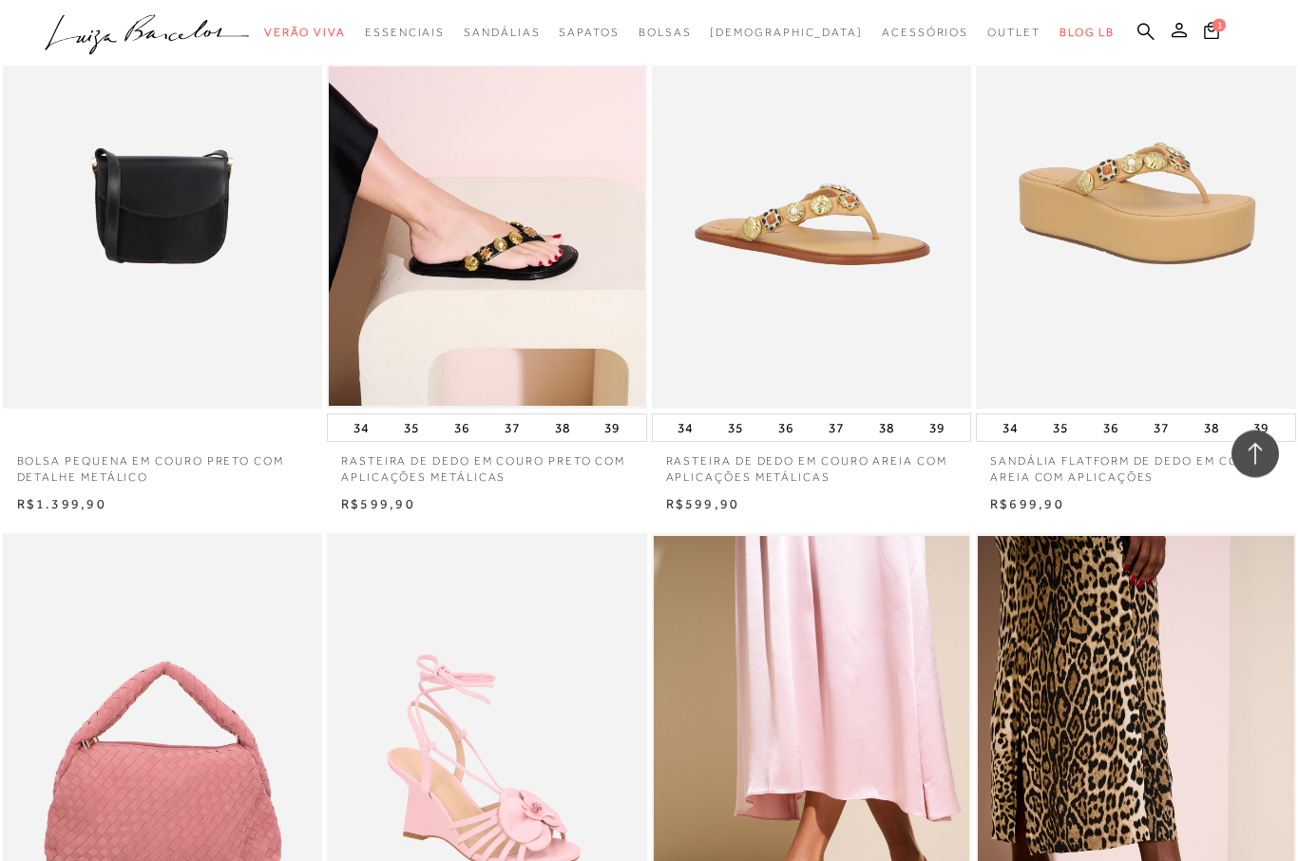
scroll to position [3267, 0]
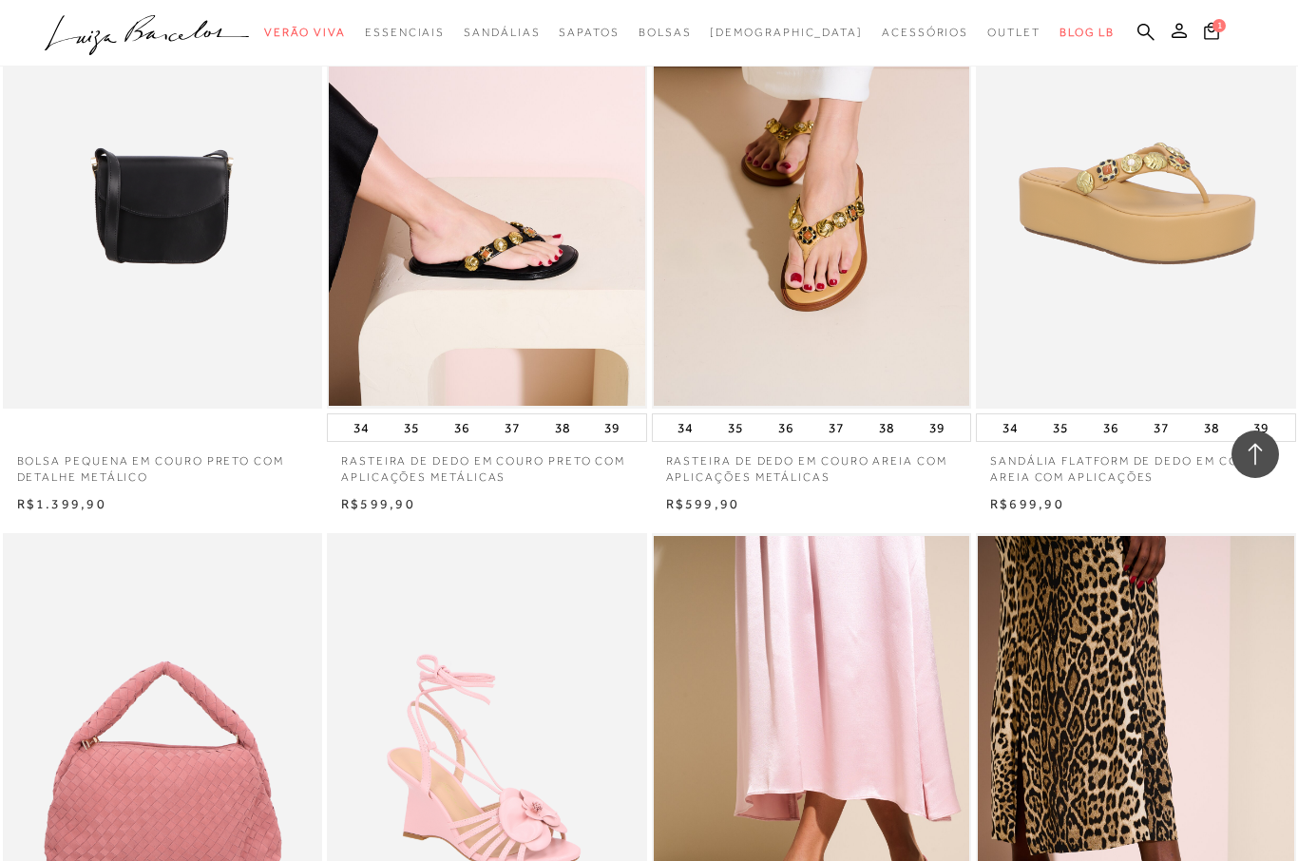
click at [783, 463] on p "RASTEIRA DE DEDO EM COURO AREIA COM APLICAÇÕES METÁLICAS" at bounding box center [812, 464] width 320 height 44
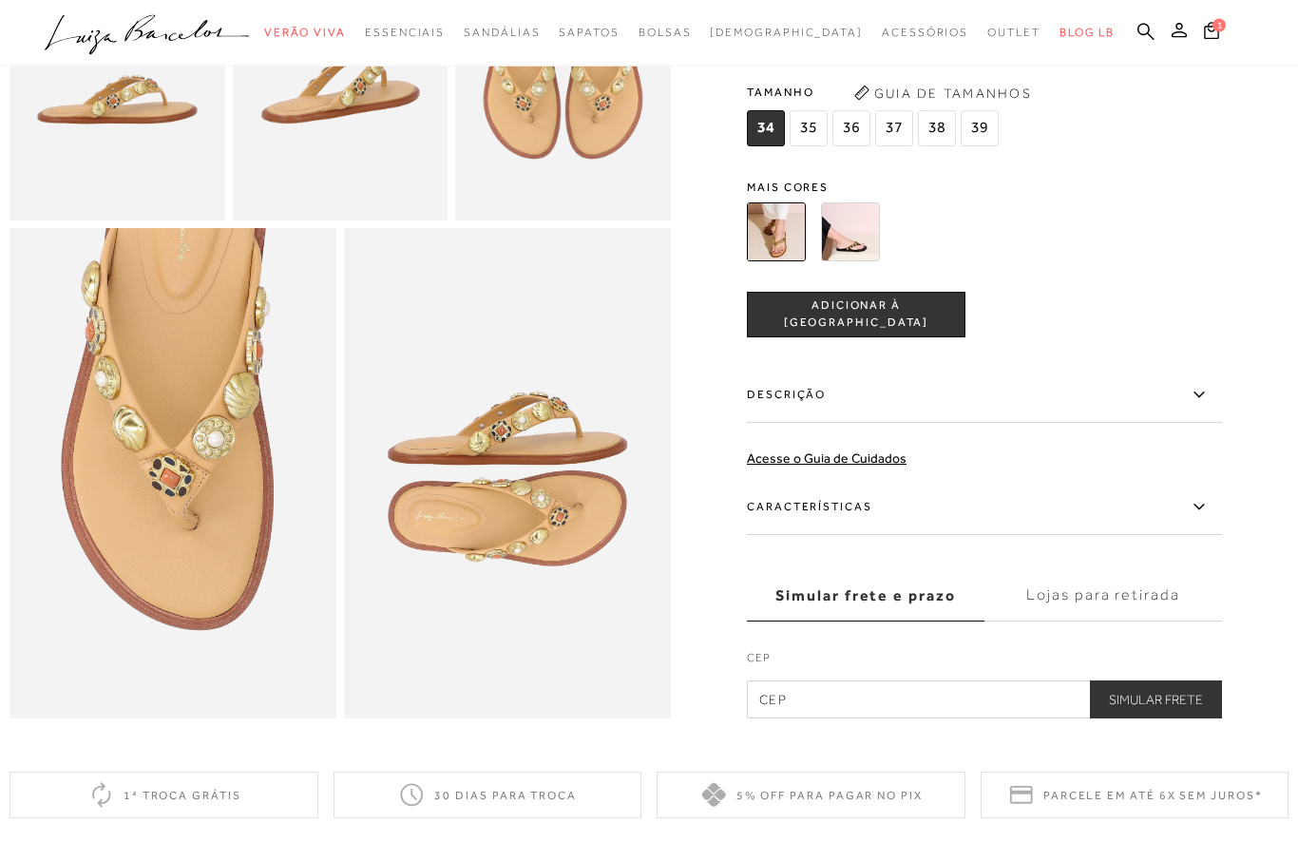
scroll to position [791, 0]
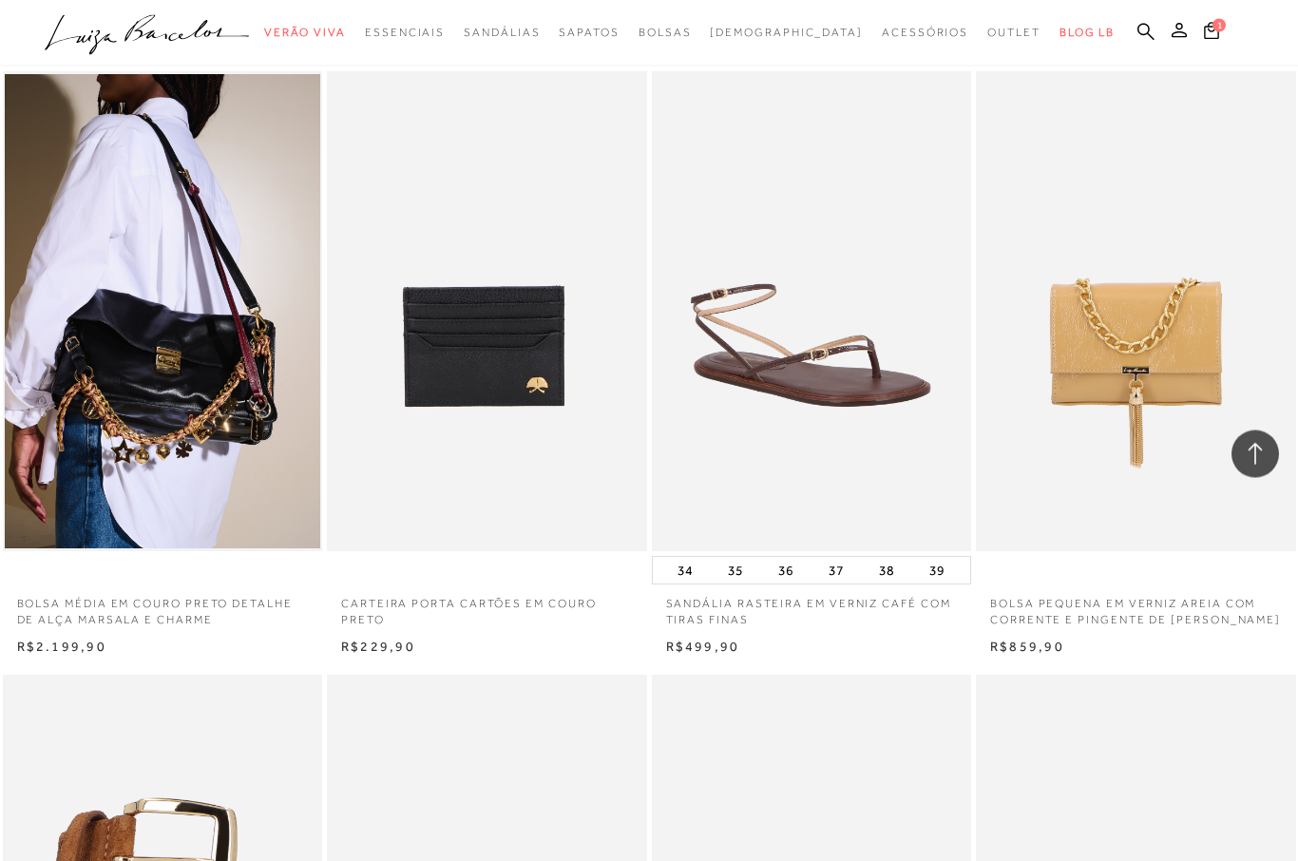
scroll to position [47019, 0]
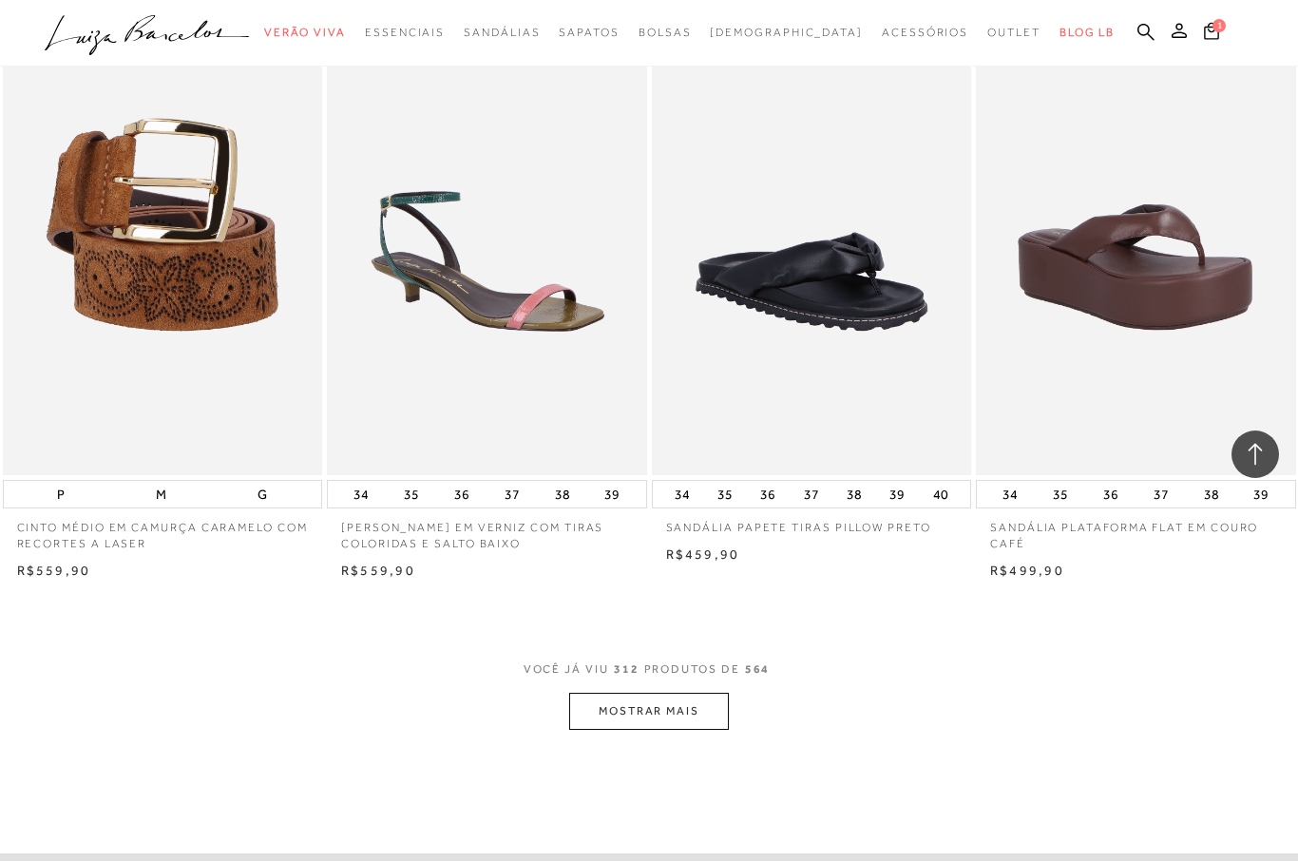
click at [659, 693] on button "MOSTRAR MAIS" at bounding box center [649, 711] width 160 height 37
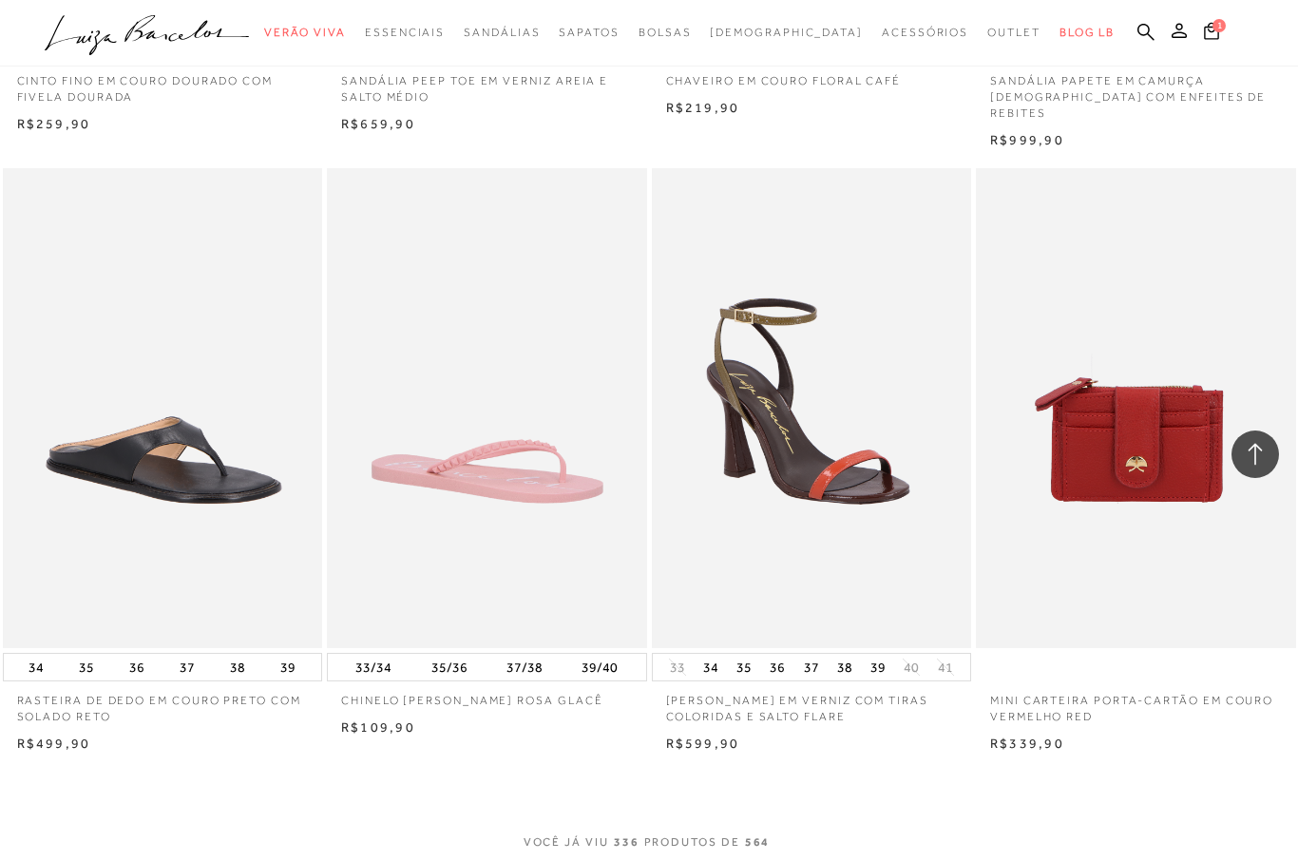
scroll to position [50517, 0]
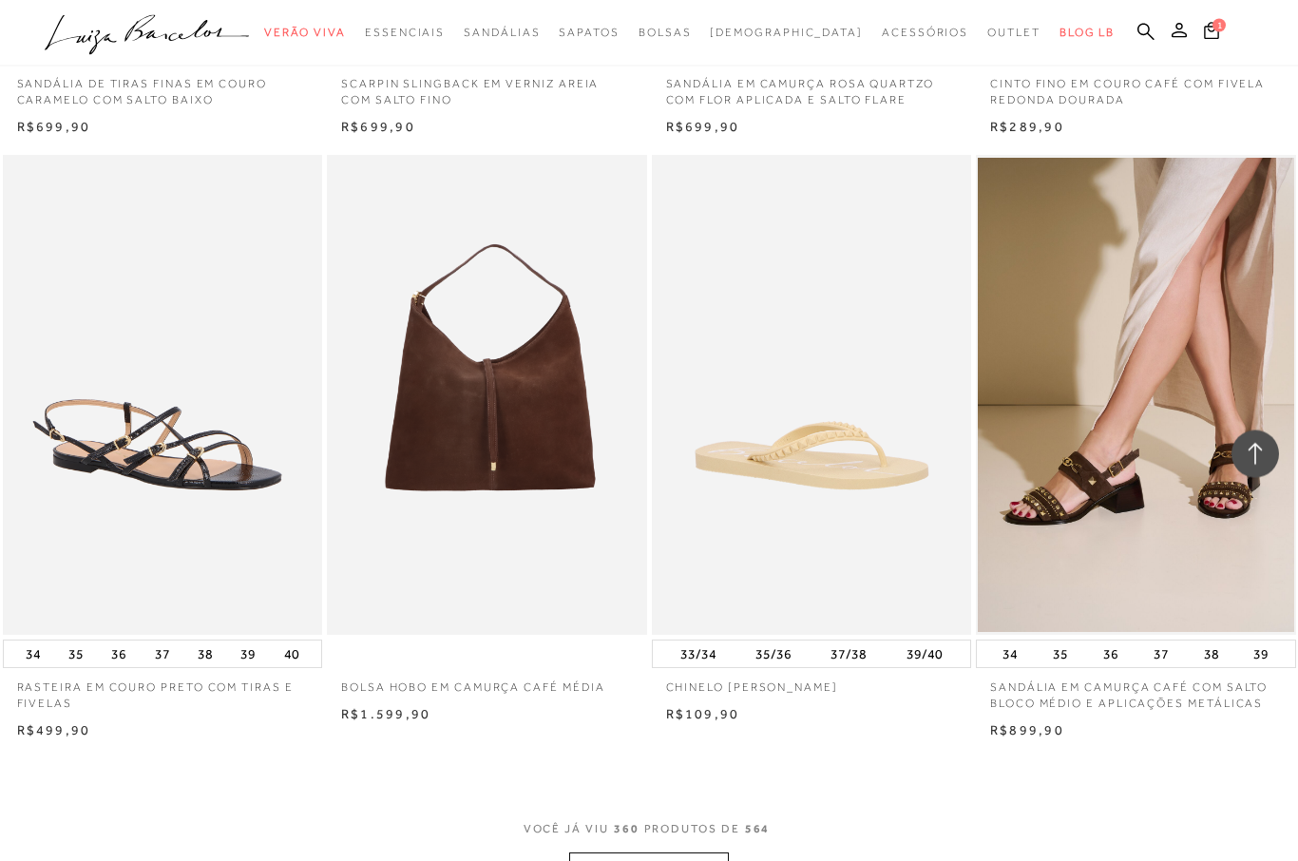
scroll to position [54189, 0]
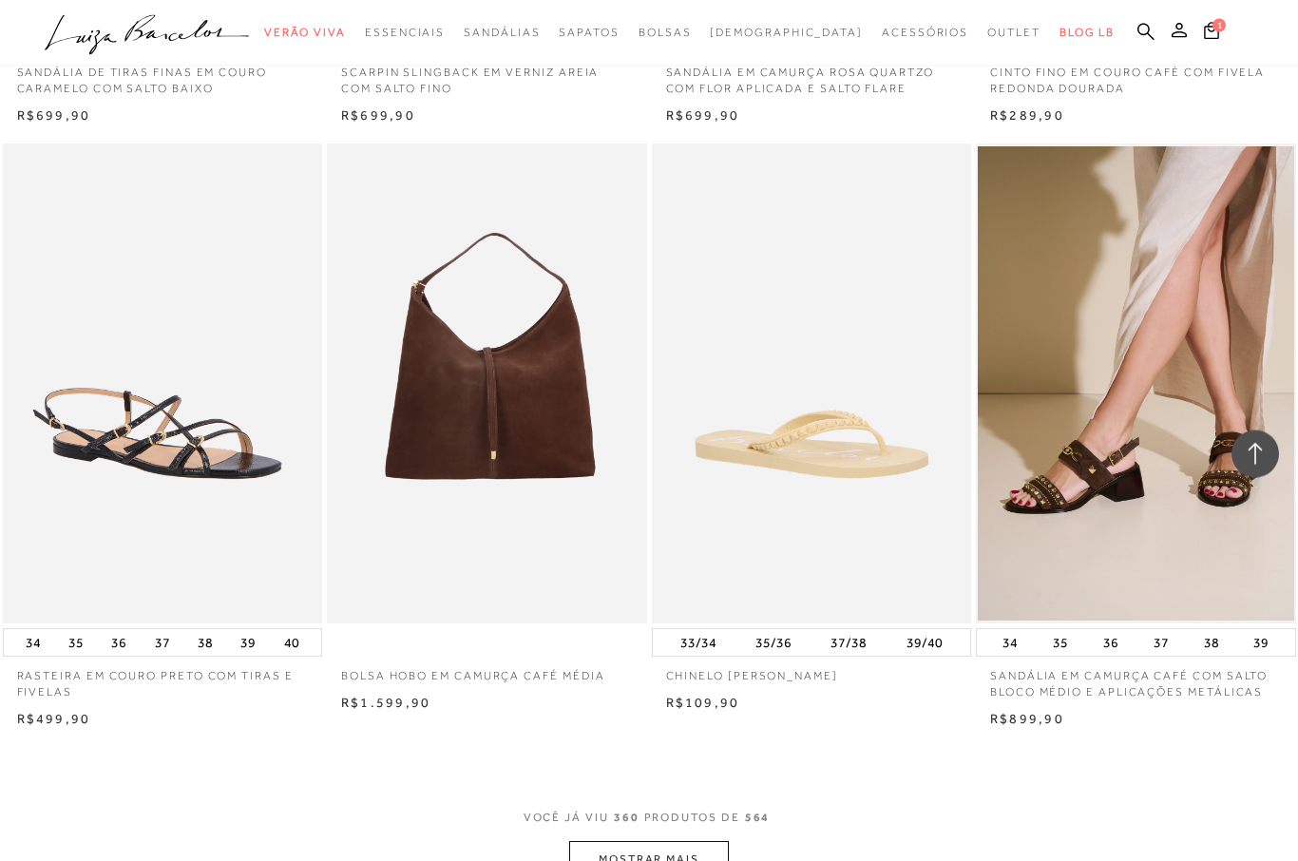
click at [645, 842] on button "MOSTRAR MAIS" at bounding box center [649, 860] width 160 height 37
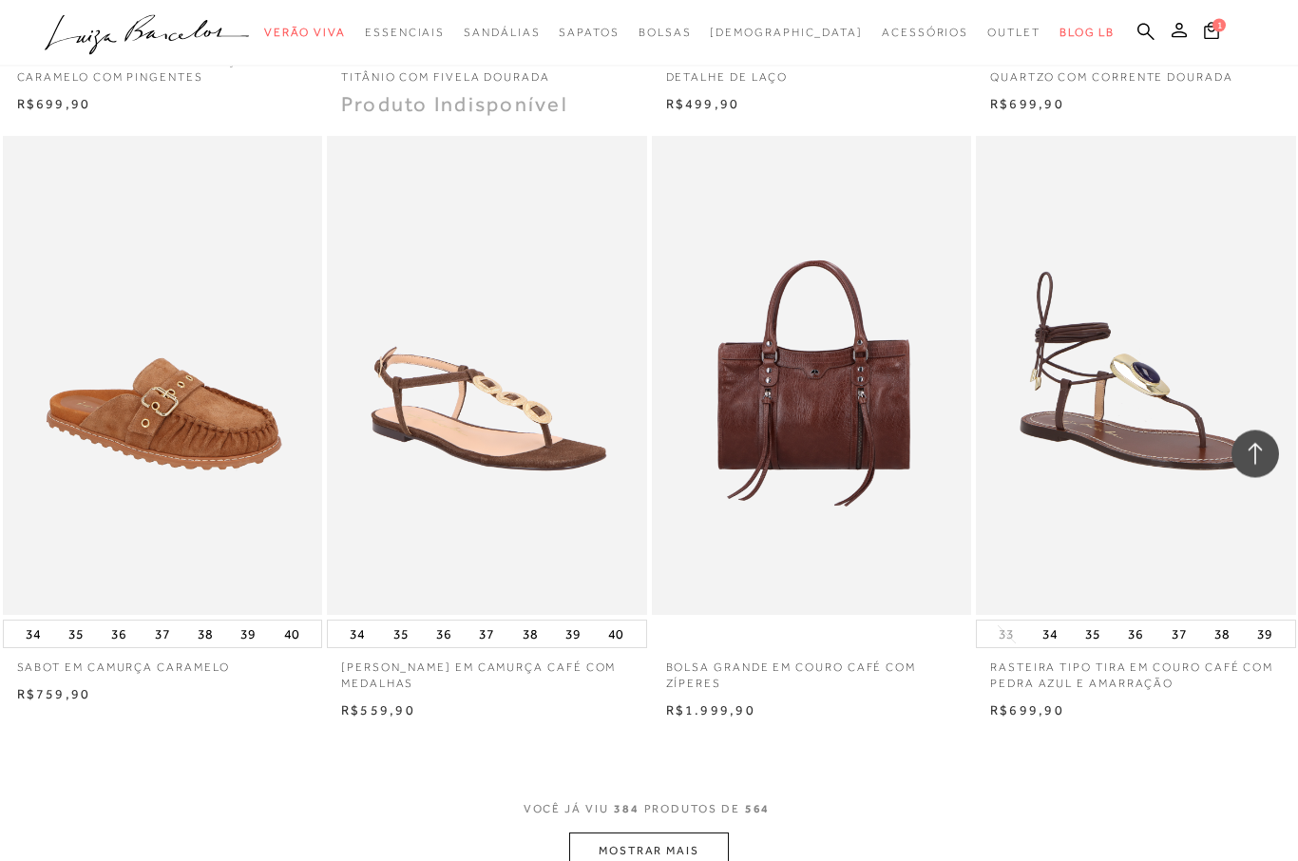
scroll to position [57955, 0]
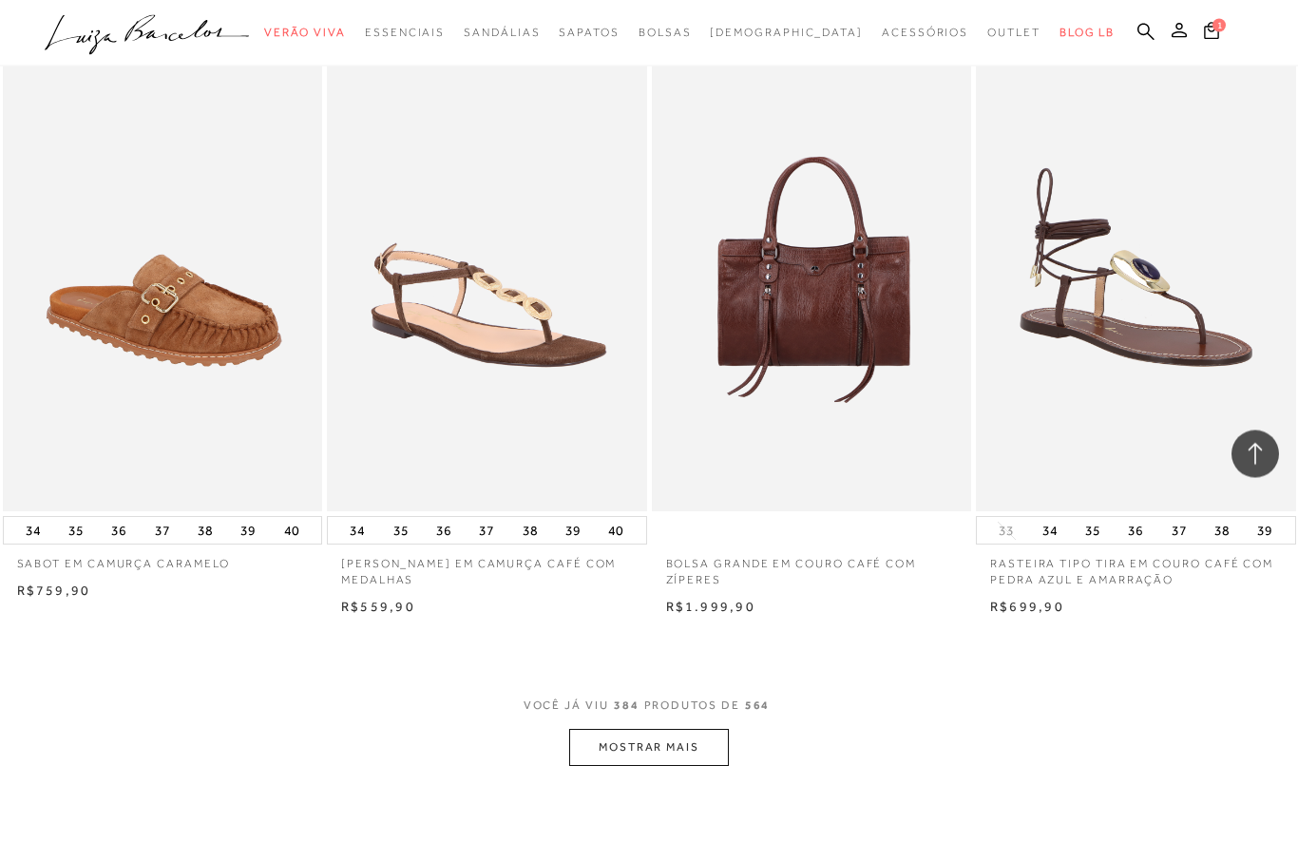
click at [658, 730] on button "MOSTRAR MAIS" at bounding box center [649, 748] width 160 height 37
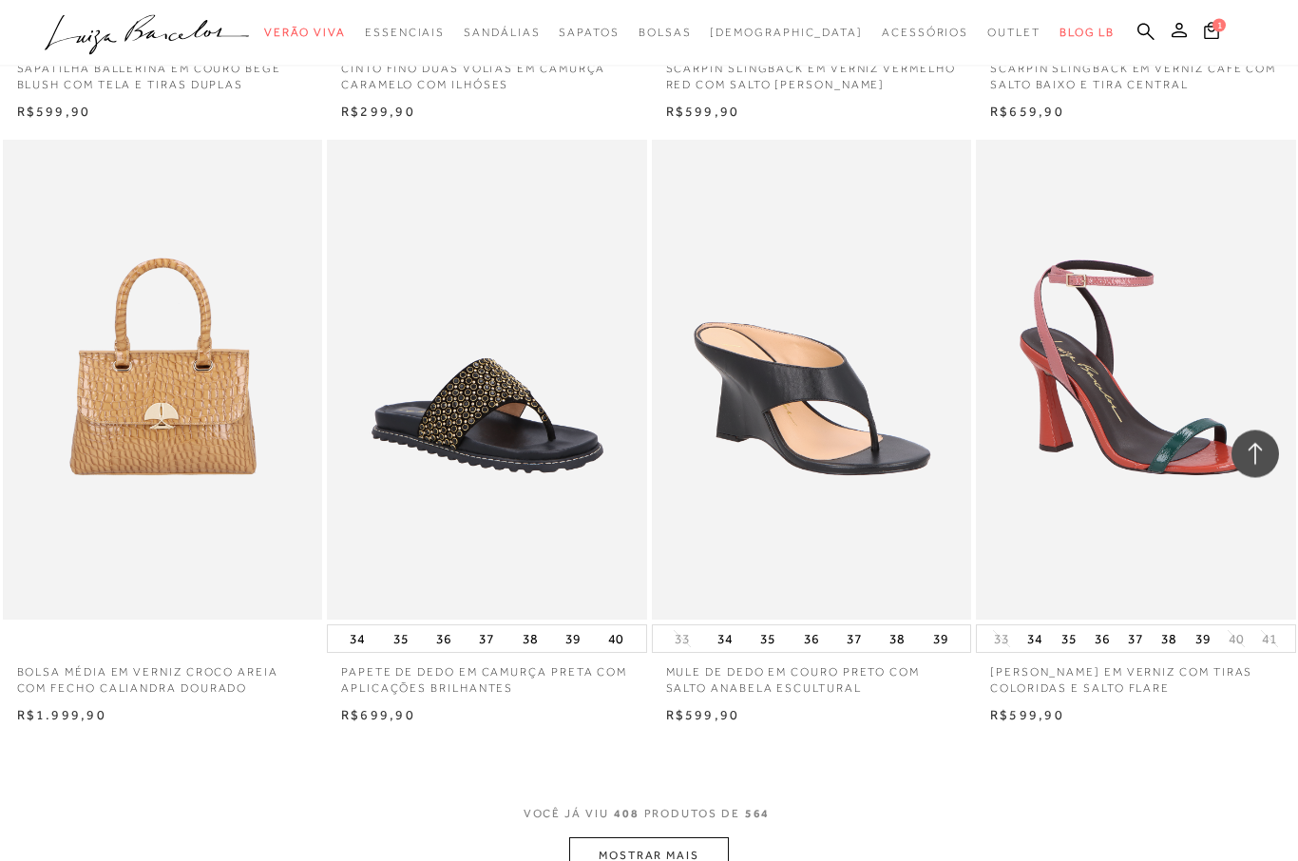
scroll to position [61468, 0]
click at [675, 837] on button "MOSTRAR MAIS" at bounding box center [649, 855] width 160 height 37
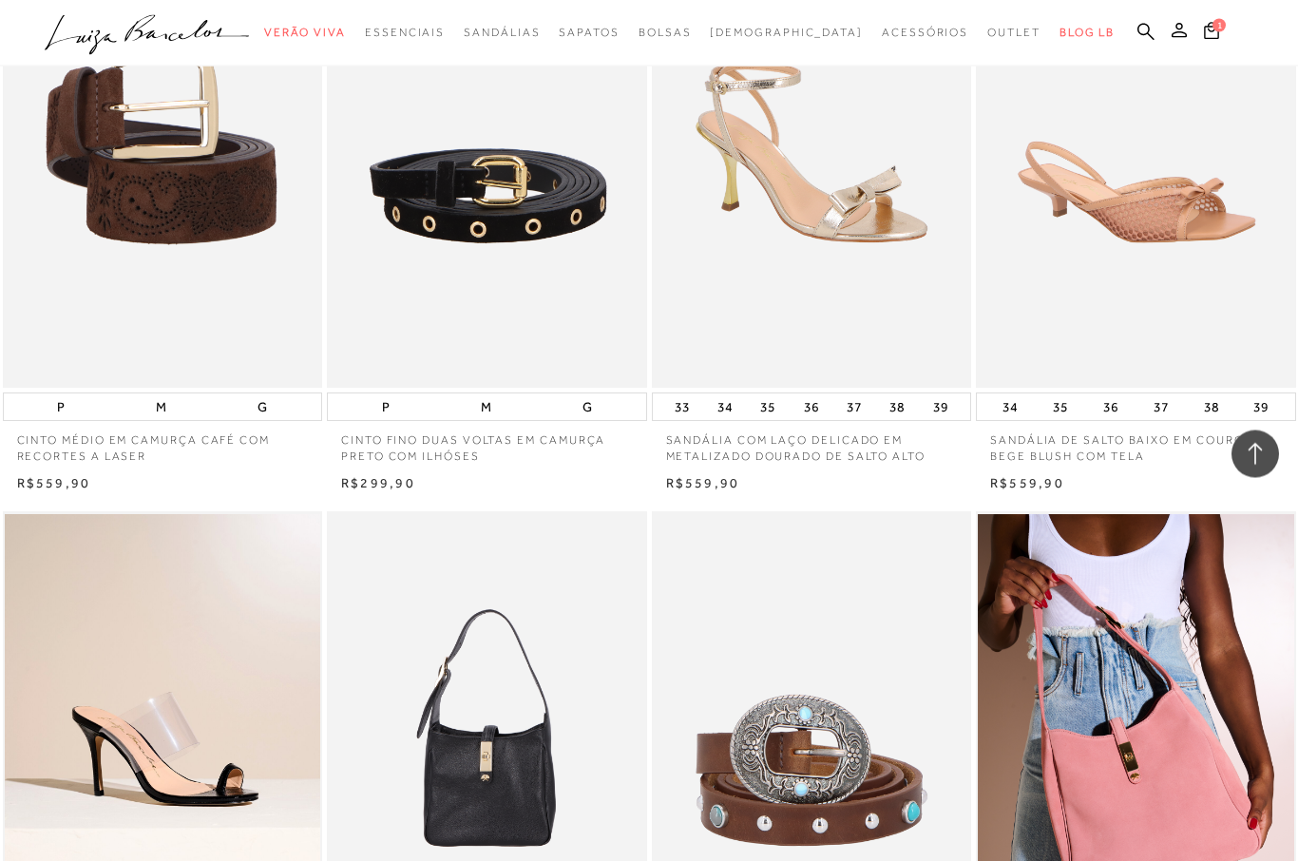
scroll to position [62306, 0]
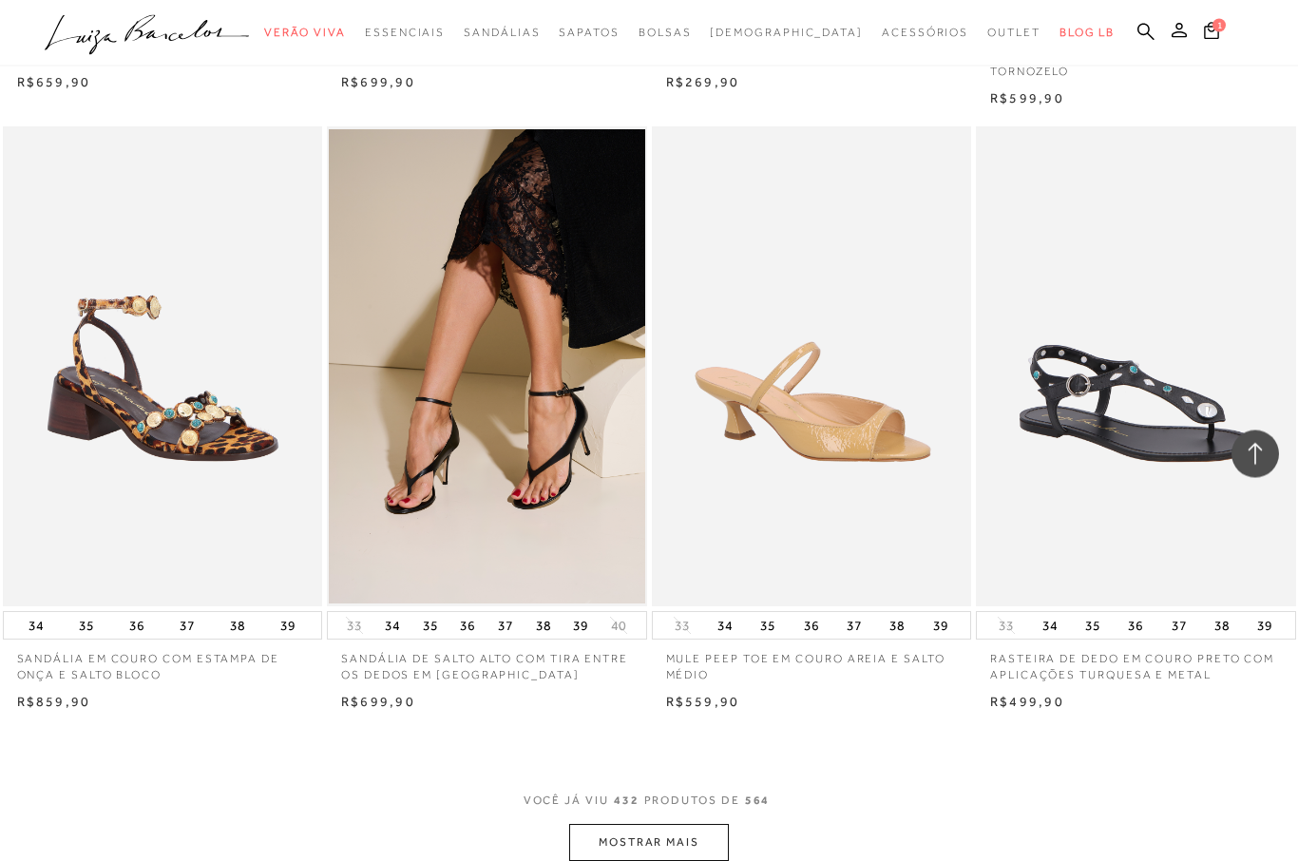
scroll to position [65166, 0]
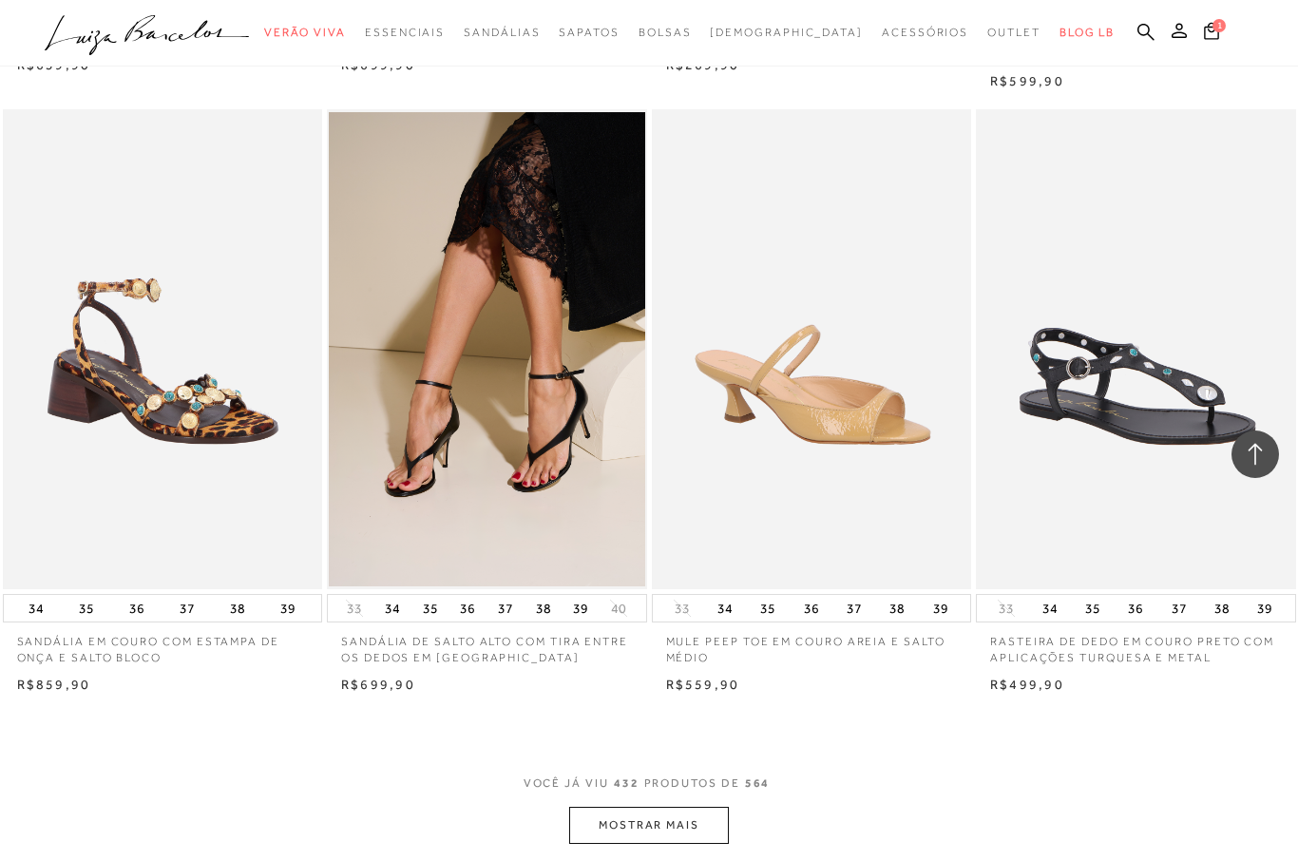
click at [656, 807] on button "MOSTRAR MAIS" at bounding box center [649, 825] width 160 height 37
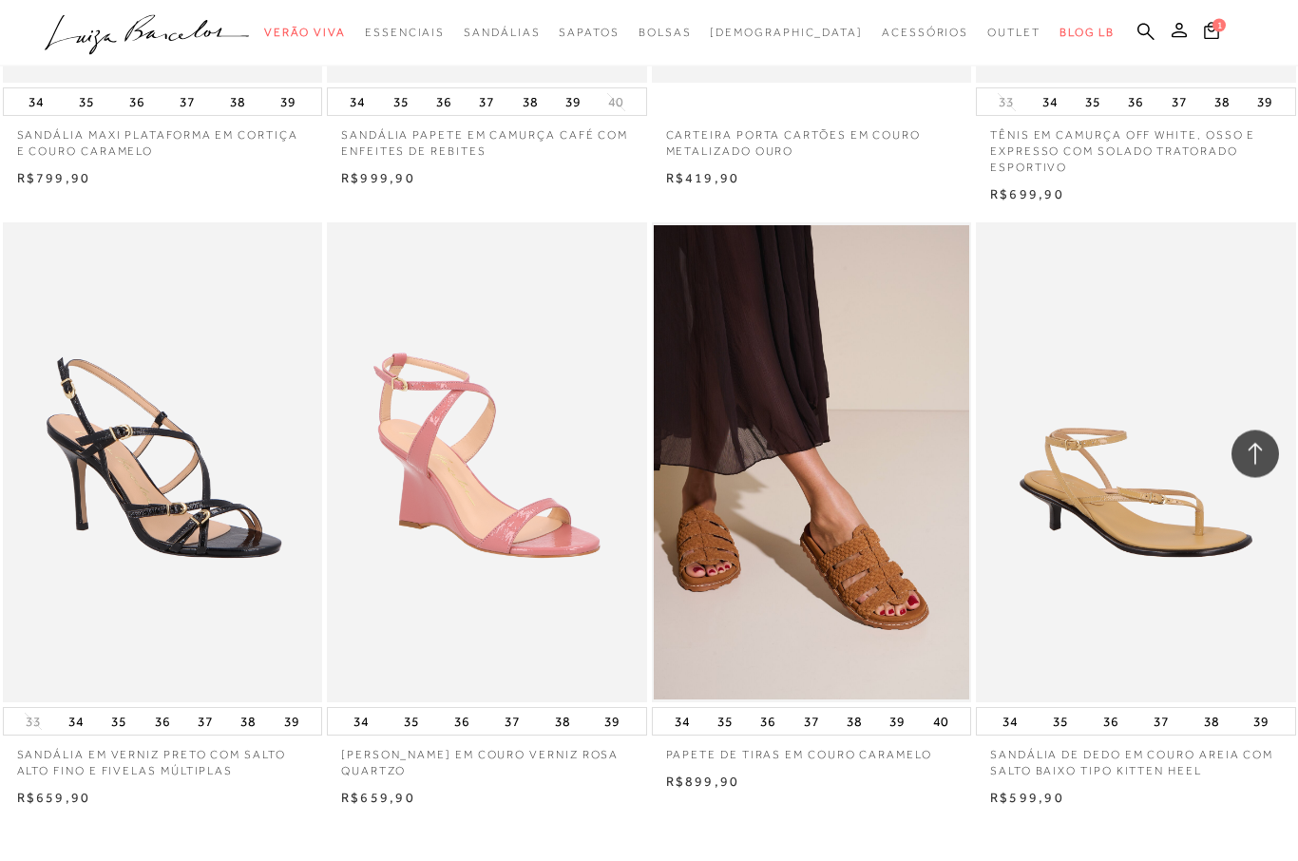
scroll to position [68720, 0]
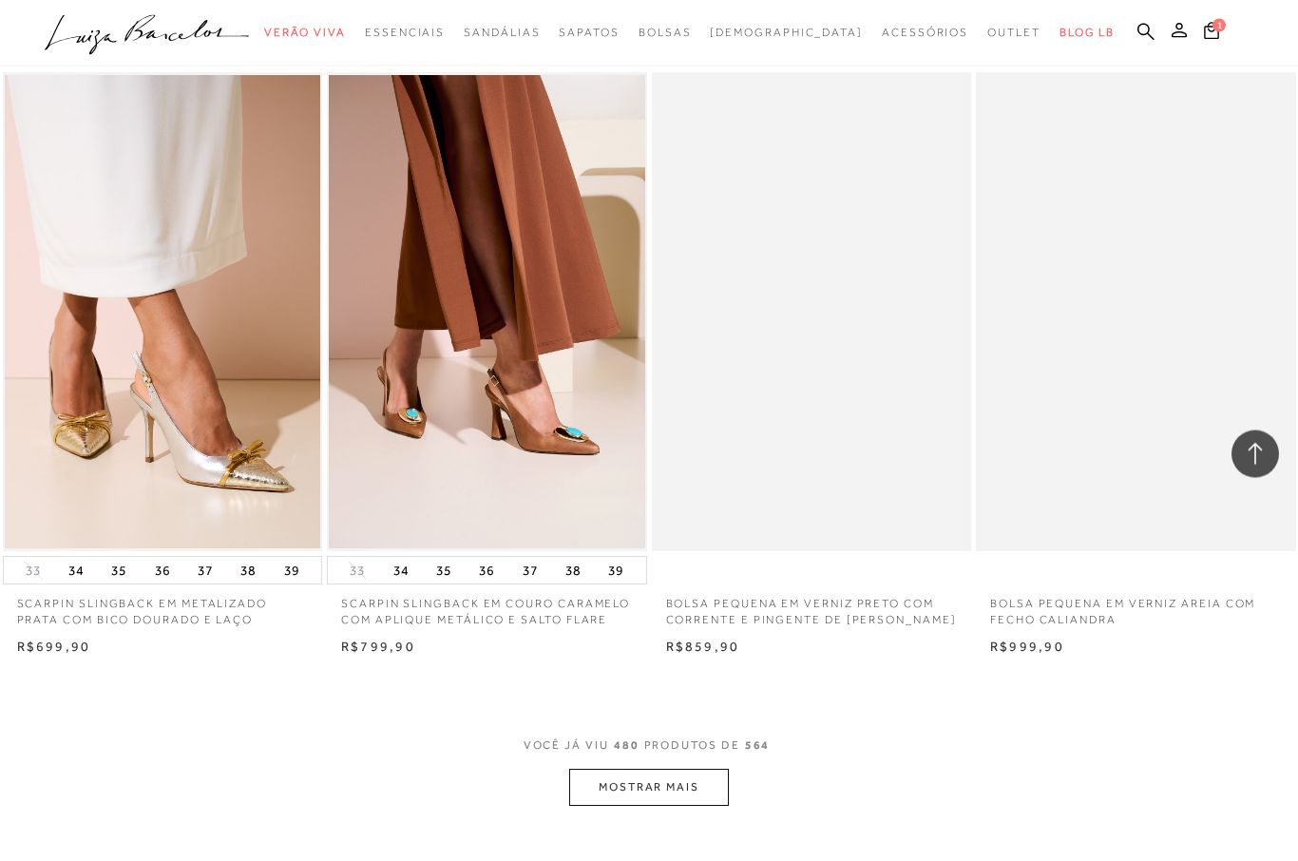
scroll to position [72506, 0]
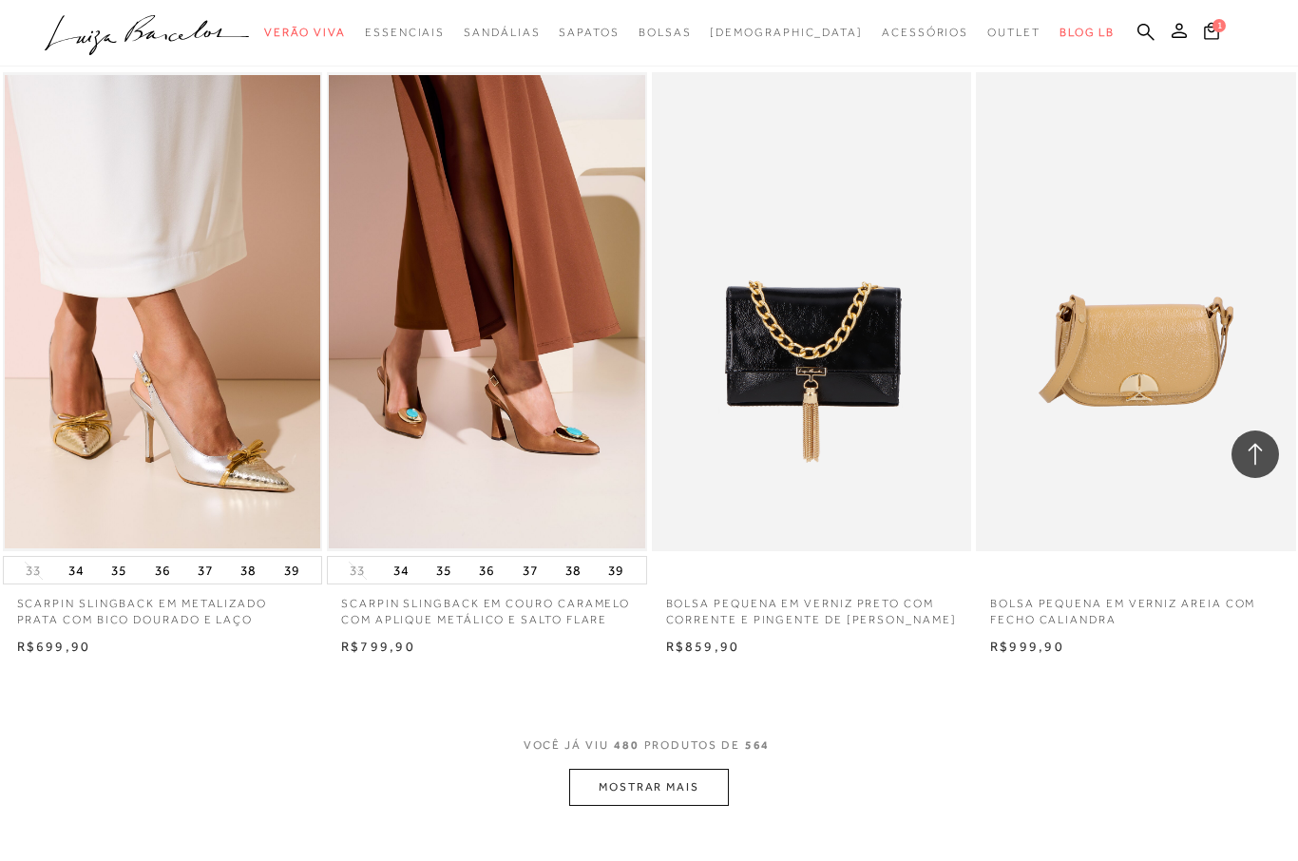
click at [655, 769] on button "MOSTRAR MAIS" at bounding box center [649, 787] width 160 height 37
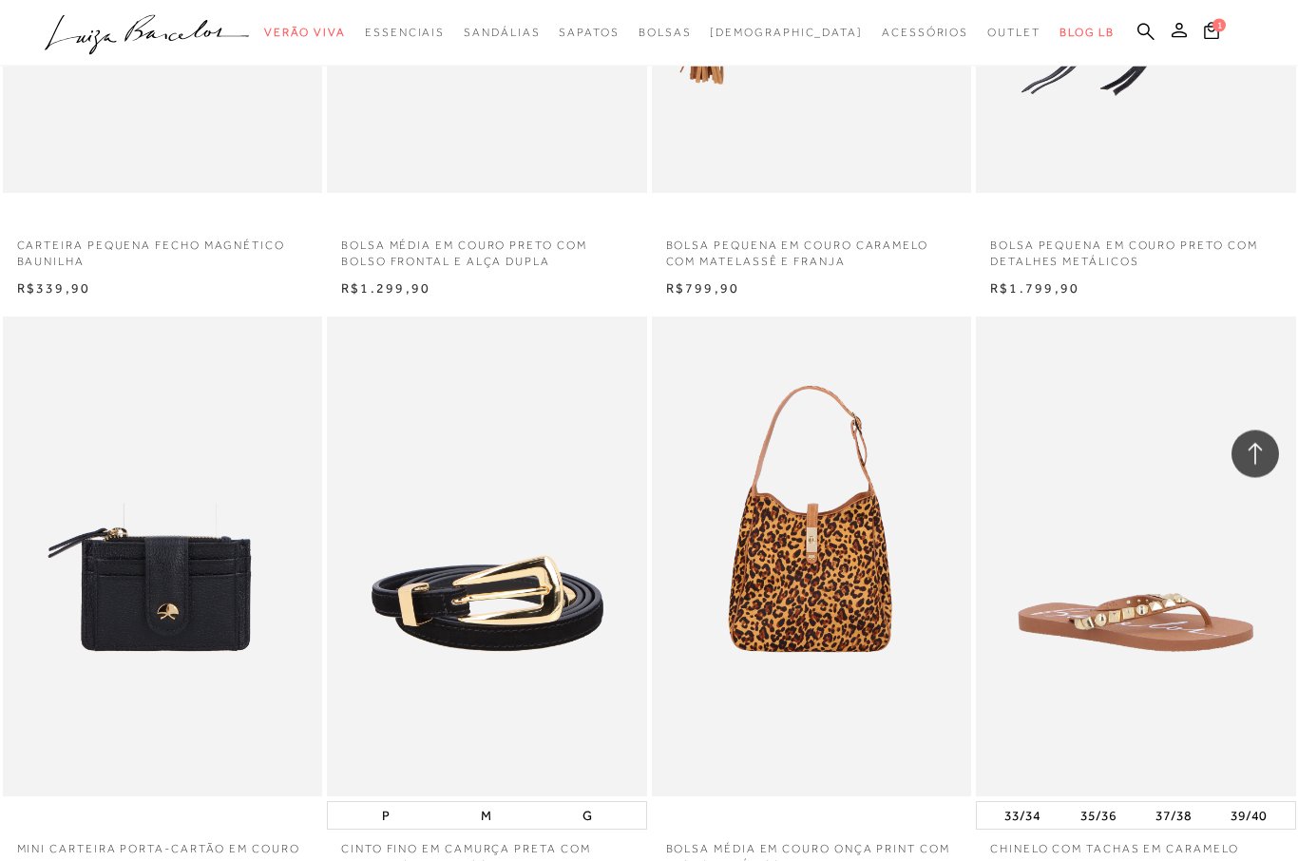
scroll to position [75897, 0]
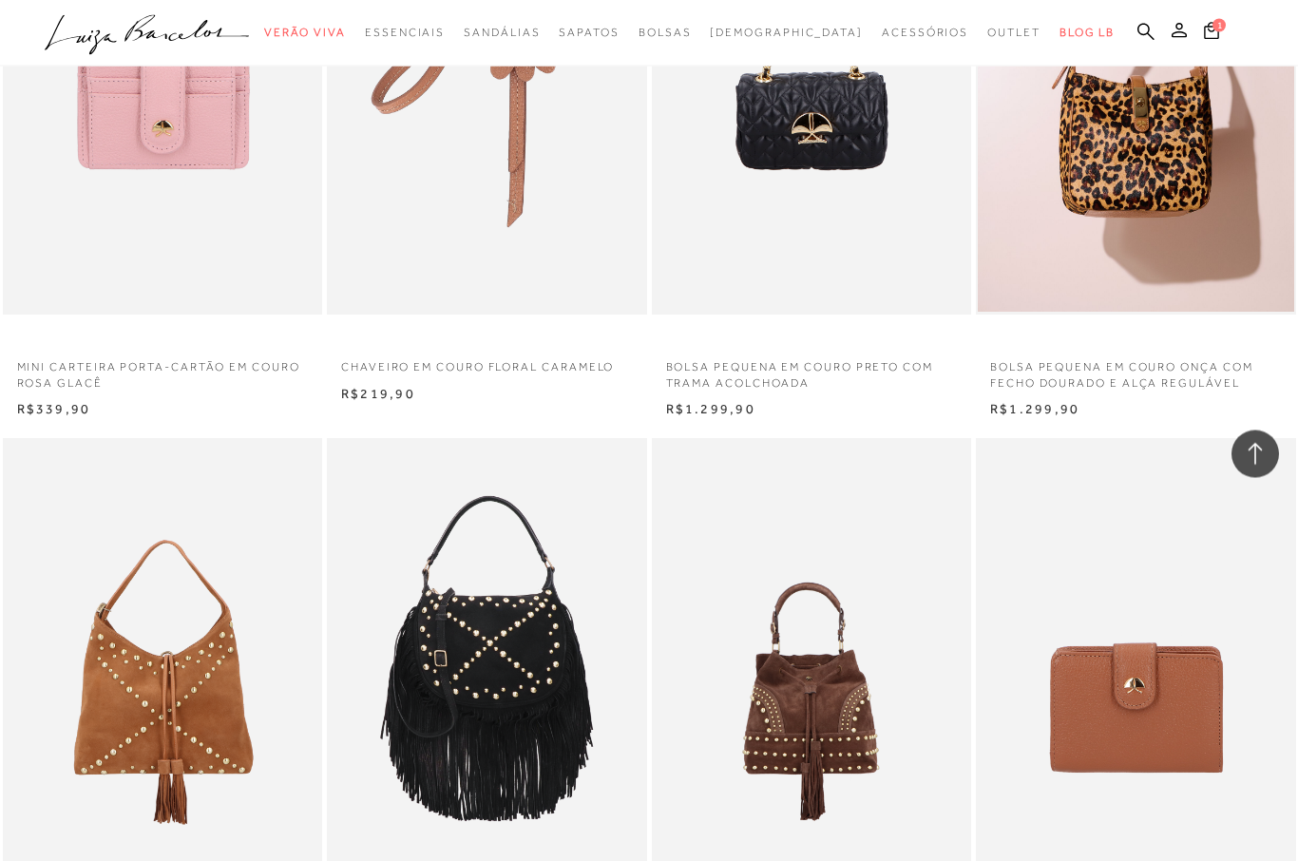
scroll to position [77590, 0]
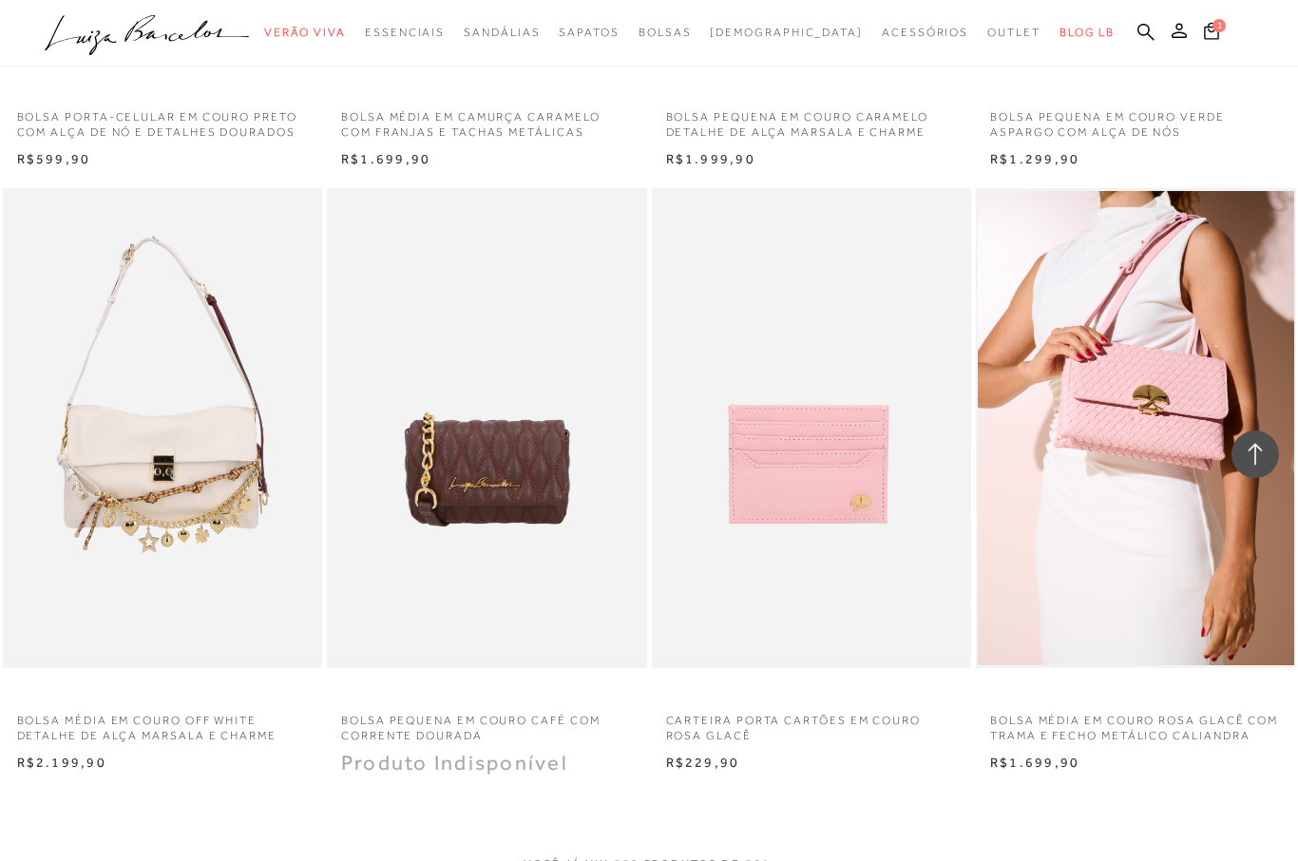
scroll to position [83253, 0]
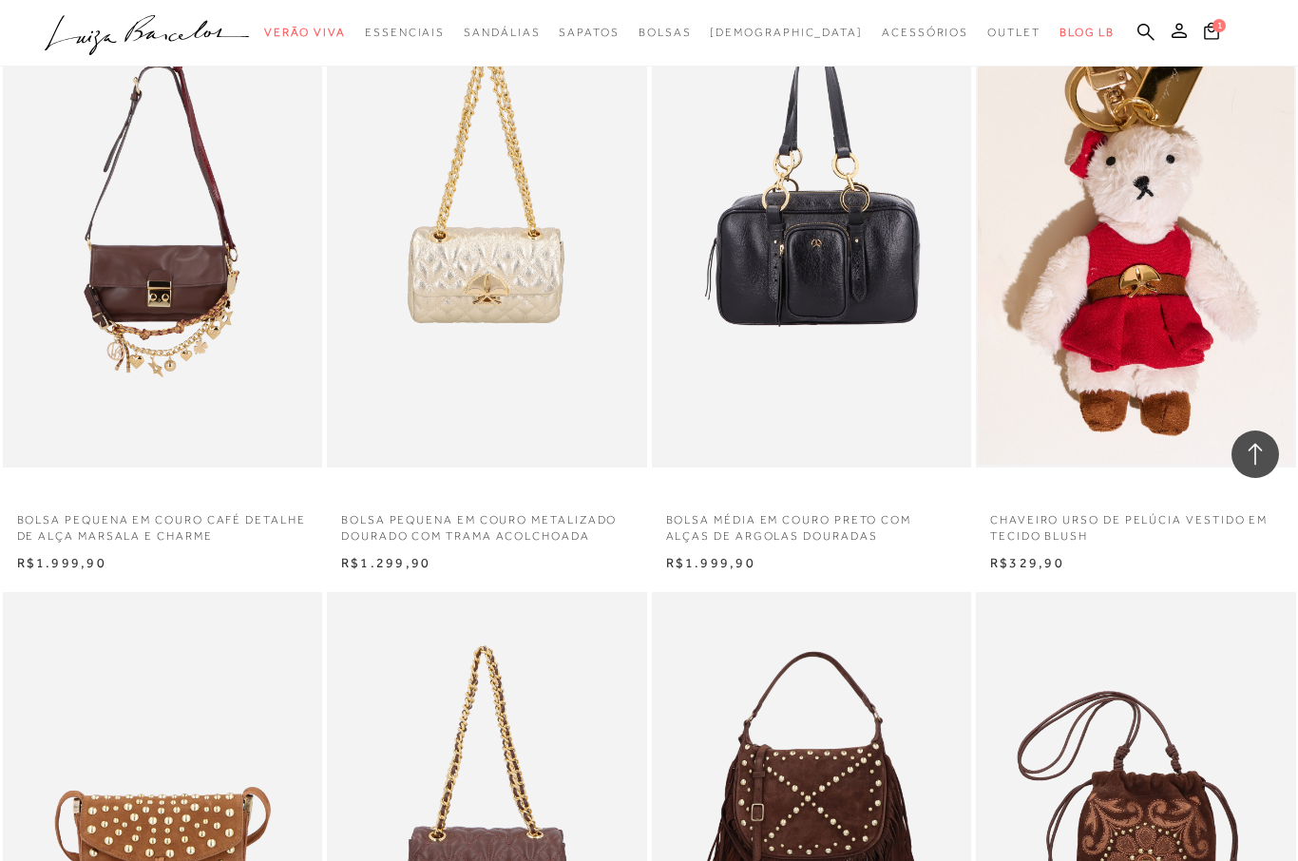
scroll to position [84122, 0]
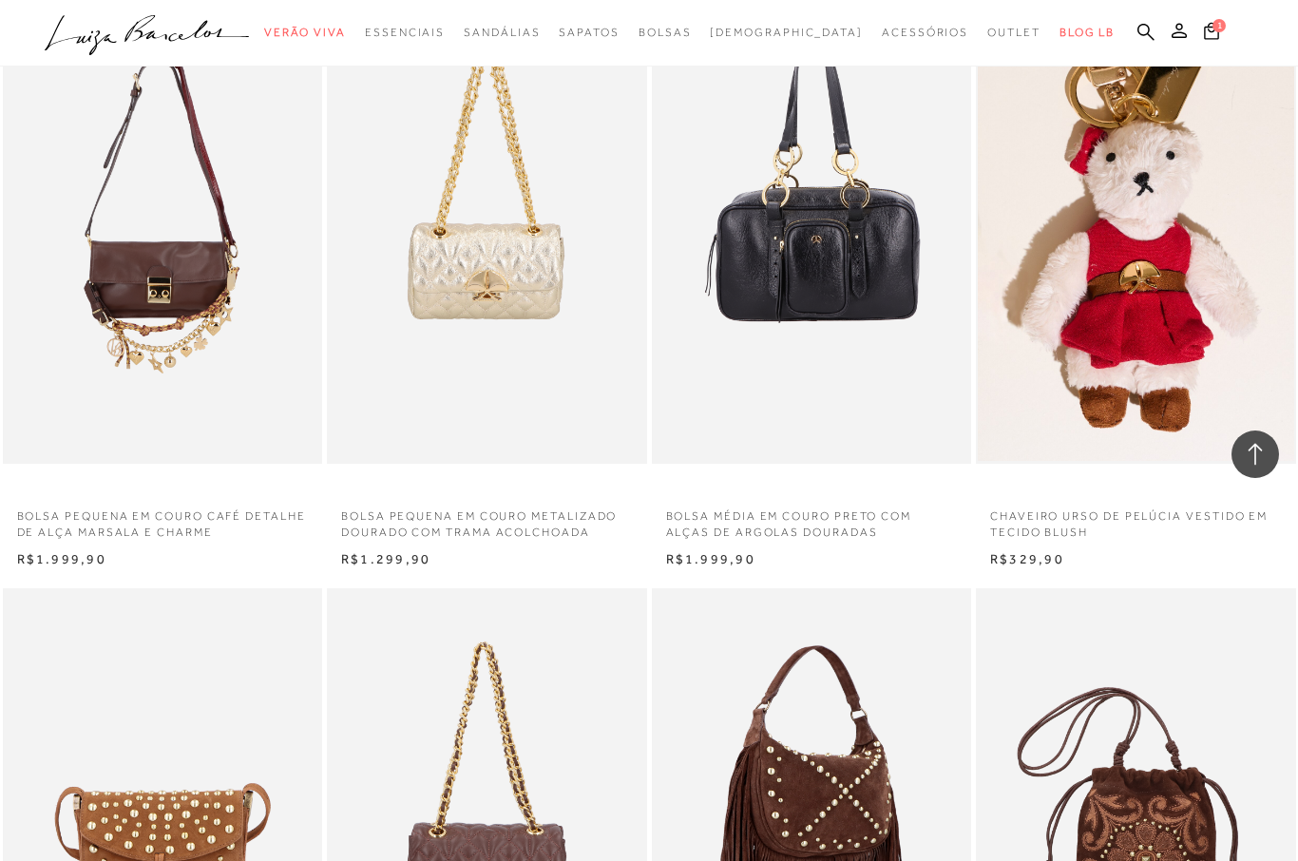
click at [839, 588] on img at bounding box center [813, 828] width 318 height 480
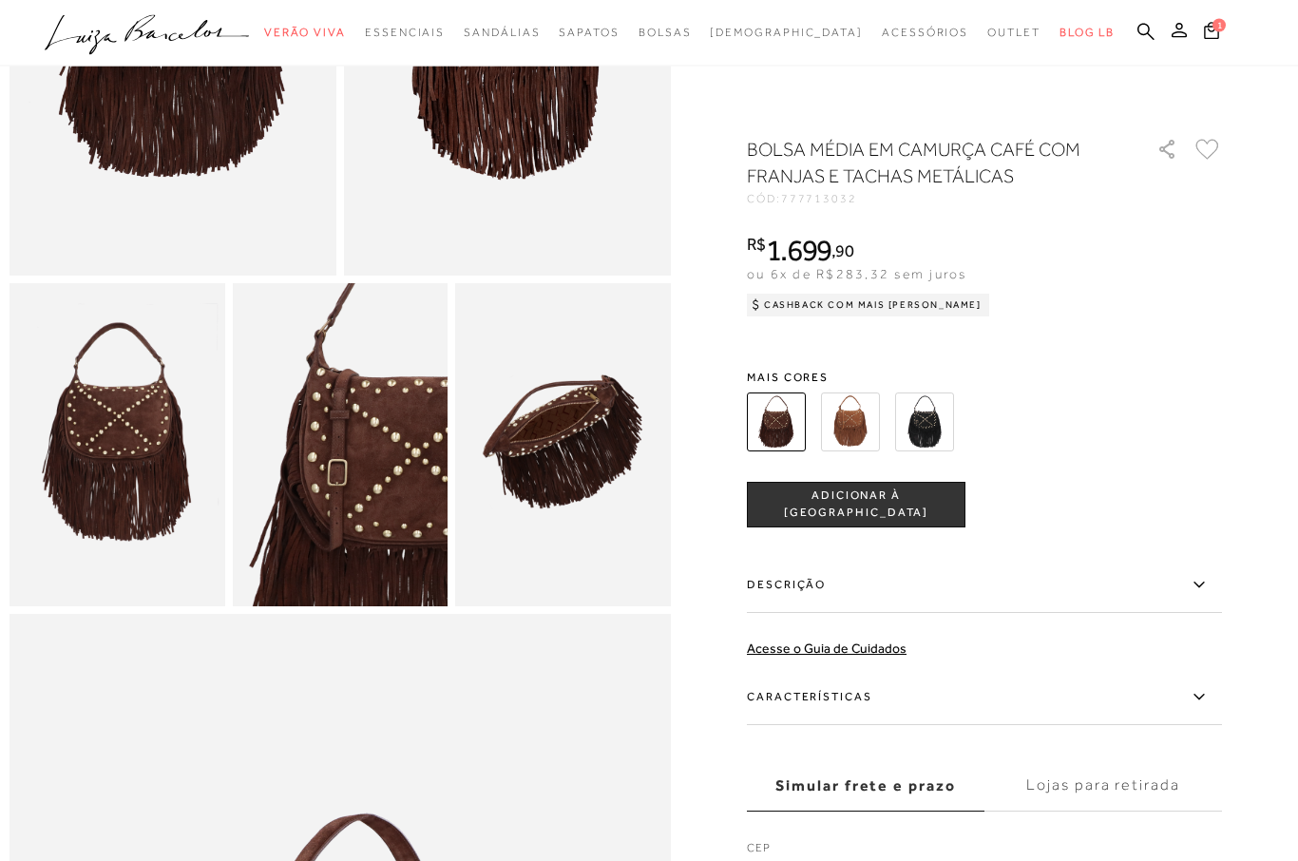
scroll to position [185, 0]
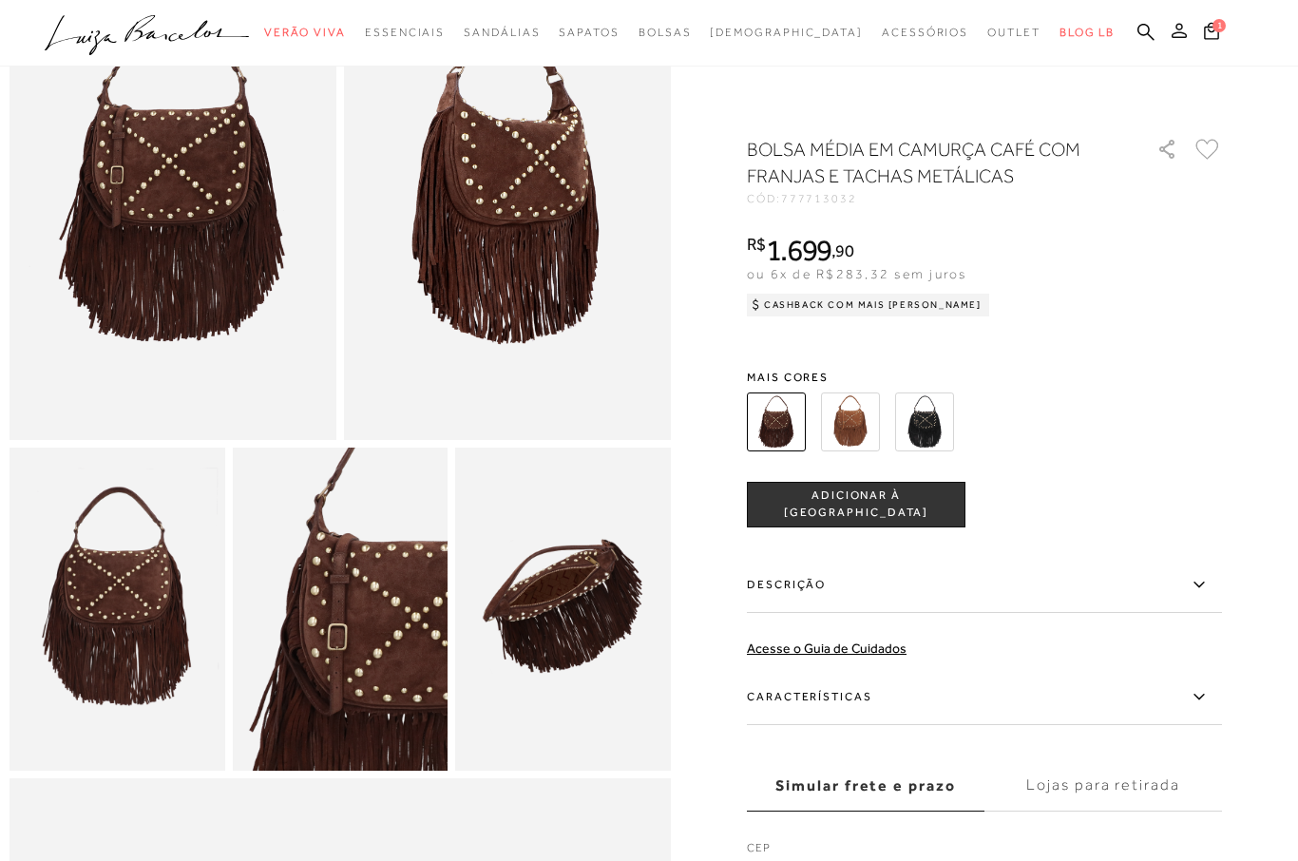
click at [1186, 33] on icon at bounding box center [1178, 30] width 15 height 15
click at [1201, 29] on button "1" at bounding box center [1211, 34] width 27 height 26
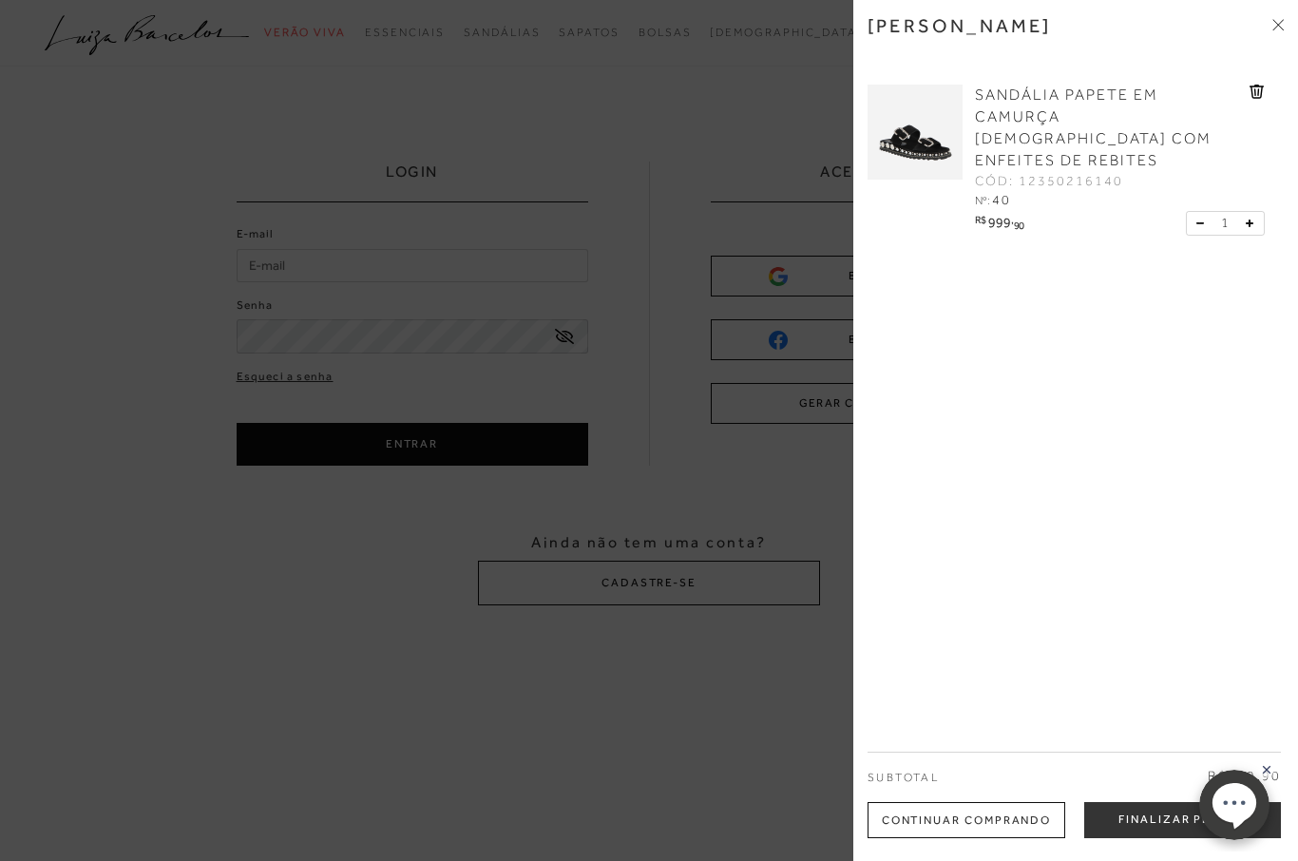
click at [1258, 85] on icon at bounding box center [1256, 92] width 14 height 14
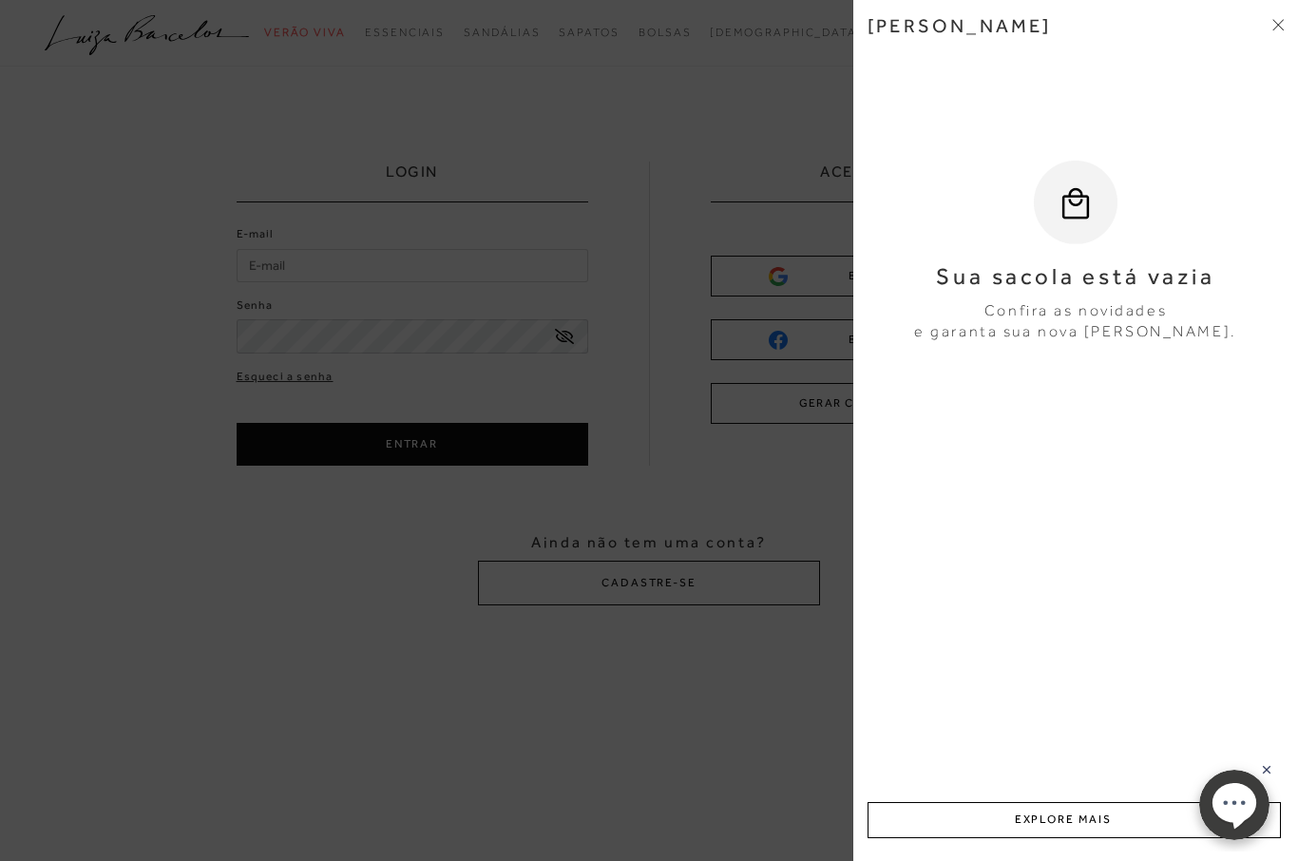
click at [703, 382] on div at bounding box center [649, 430] width 1298 height 861
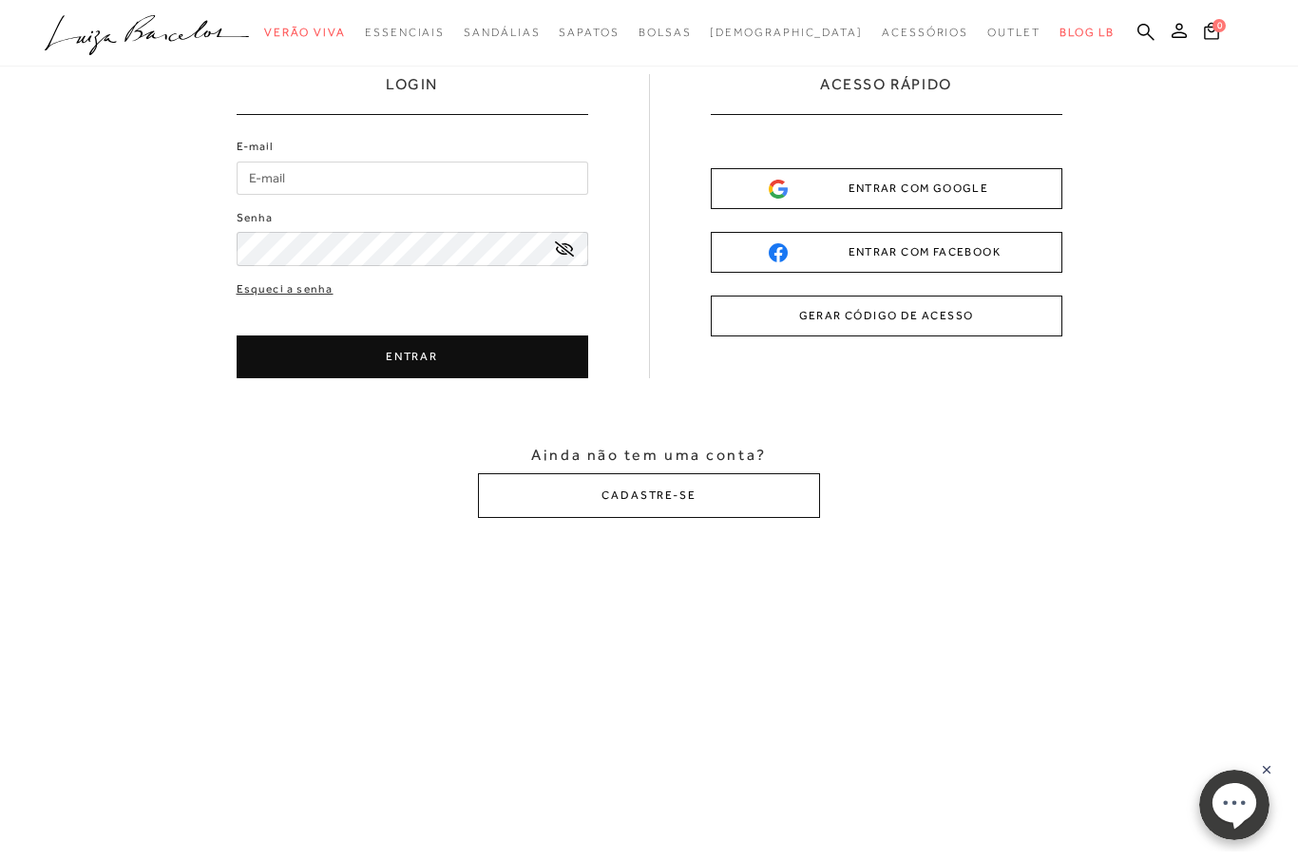
scroll to position [246, 0]
